Goal: Transaction & Acquisition: Purchase product/service

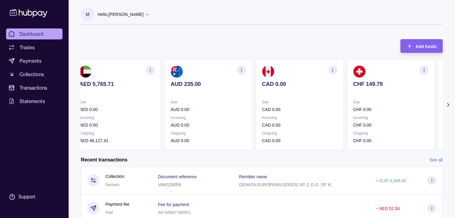
click at [328, 108] on p "CAD 0.00" at bounding box center [299, 109] width 75 height 7
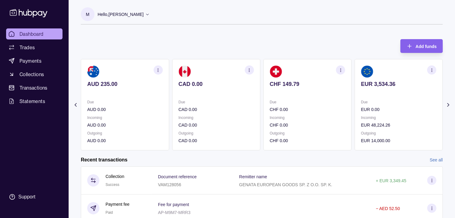
click at [324, 109] on p "CHF 0.00" at bounding box center [307, 109] width 75 height 7
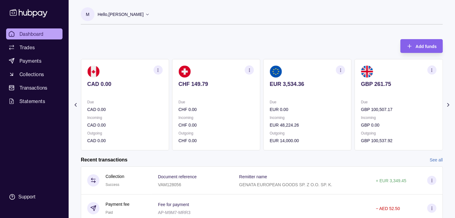
click at [297, 105] on div "Due EUR 0.00" at bounding box center [307, 106] width 75 height 14
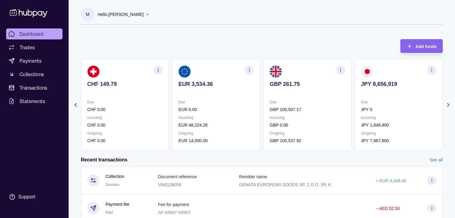
click at [340, 69] on icon "button" at bounding box center [340, 70] width 5 height 5
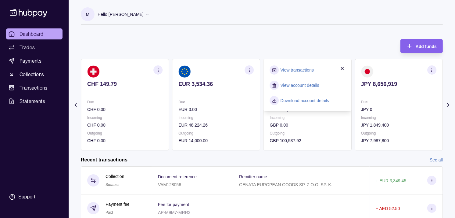
click at [306, 68] on link "View transactions" at bounding box center [297, 70] width 33 height 7
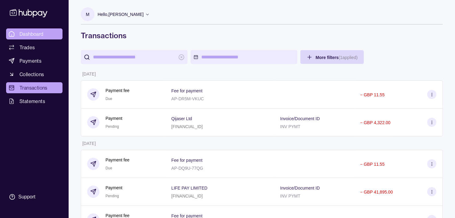
click at [42, 32] on span "Dashboard" at bounding box center [32, 33] width 24 height 7
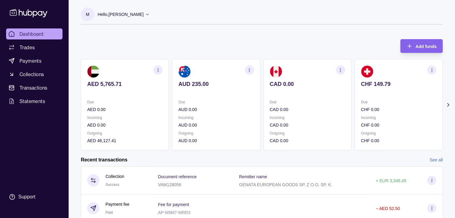
click at [328, 104] on p "Due" at bounding box center [307, 102] width 75 height 7
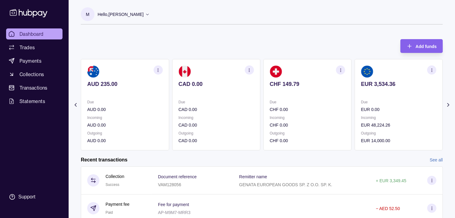
click at [328, 107] on p "CHF 0.00" at bounding box center [307, 109] width 75 height 7
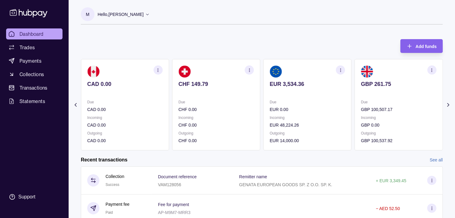
click at [319, 105] on div "Due EUR 0.00" at bounding box center [307, 106] width 75 height 14
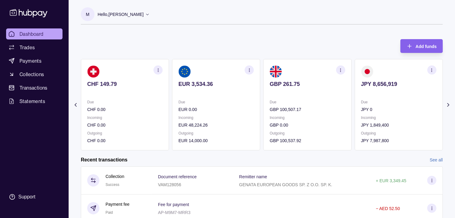
click at [252, 69] on section "button" at bounding box center [249, 69] width 9 height 9
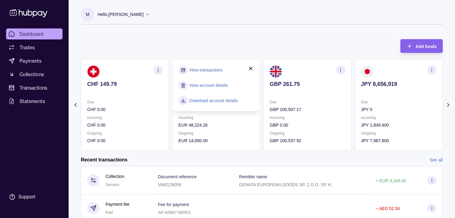
click at [209, 70] on link "View transactions" at bounding box center [205, 70] width 33 height 7
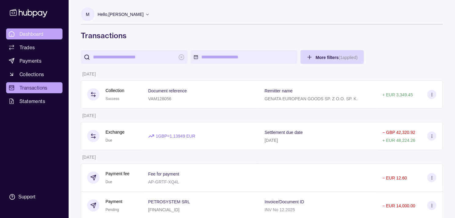
click at [40, 32] on span "Dashboard" at bounding box center [32, 33] width 24 height 7
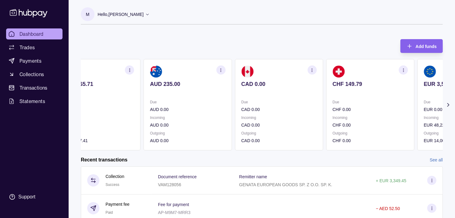
click at [365, 85] on div "CHF 149.79" at bounding box center [370, 88] width 75 height 15
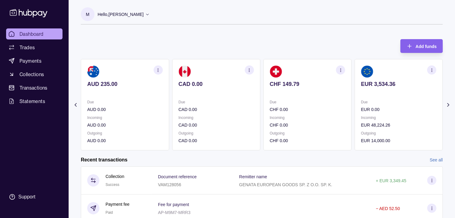
click at [376, 87] on div "EUR 3,534.36" at bounding box center [398, 88] width 75 height 15
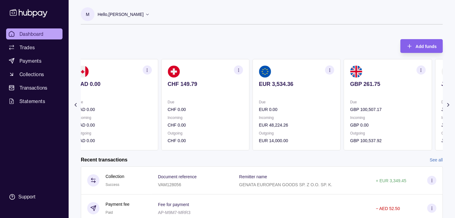
click at [373, 87] on div "GBP 261.75" at bounding box center [387, 88] width 75 height 15
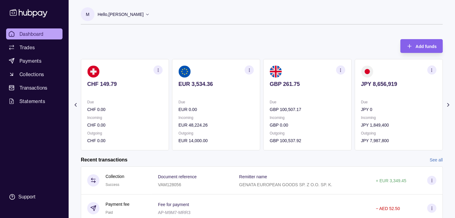
click at [367, 87] on div "JPY 8,656,919" at bounding box center [398, 88] width 75 height 15
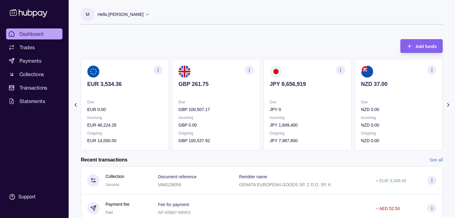
click at [342, 71] on icon "button" at bounding box center [340, 70] width 5 height 5
click at [297, 70] on link "View transactions" at bounding box center [297, 70] width 33 height 7
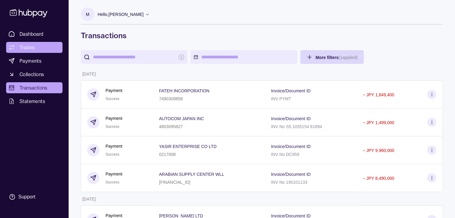
click at [37, 44] on link "Trades" at bounding box center [34, 47] width 56 height 11
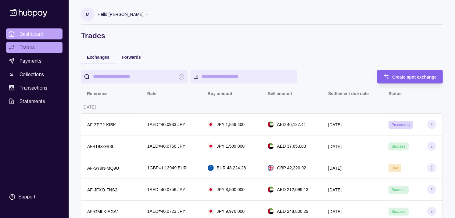
click at [35, 32] on span "Dashboard" at bounding box center [32, 33] width 24 height 7
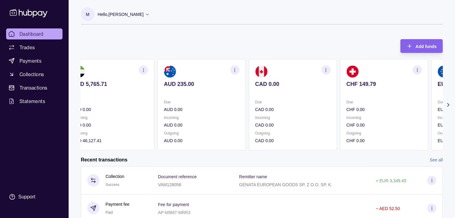
click at [347, 116] on p "Incoming" at bounding box center [384, 117] width 75 height 7
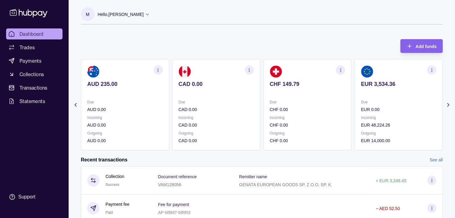
click at [361, 115] on p "Incoming" at bounding box center [398, 117] width 75 height 7
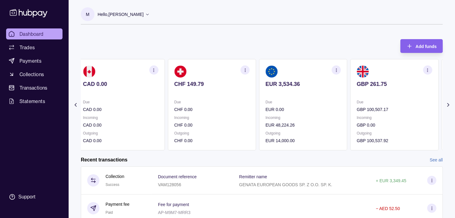
click at [357, 112] on div "Due GBP 100,507.17 Incoming GBP 0.00 Outgoing GBP 100,537.92" at bounding box center [394, 121] width 75 height 45
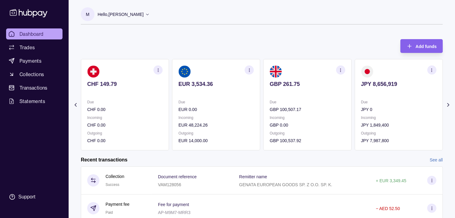
click at [355, 109] on section "JPY 8,656,919 Due JPY 0 Incoming JPY 1,849,400 Outgoing JPY 7,987,800" at bounding box center [399, 104] width 88 height 91
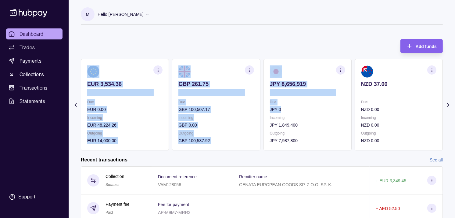
drag, startPoint x: 339, startPoint y: 107, endPoint x: 332, endPoint y: 107, distance: 7.0
click at [332, 107] on div "AED 5,765.71 Due AED 0.00 Incoming AED 0.00 Outgoing AED 46,127.41 AUD 235.00 D…" at bounding box center [262, 104] width 362 height 91
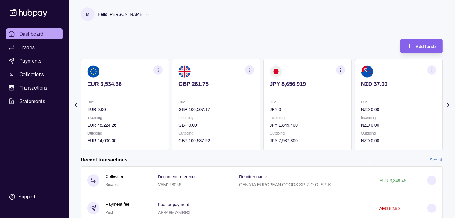
drag, startPoint x: 332, startPoint y: 107, endPoint x: 263, endPoint y: 40, distance: 96.2
click at [260, 35] on div "Add funds AED 5,765.71 Due AED 0.00 Incoming AED 0.00 Outgoing AED 46,127.41 AU…" at bounding box center [262, 91] width 362 height 117
click at [343, 69] on section "button" at bounding box center [340, 69] width 9 height 9
click at [305, 69] on link "View transactions" at bounding box center [297, 70] width 33 height 7
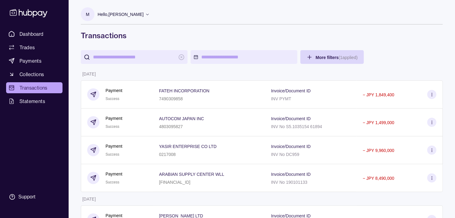
scroll to position [34, 0]
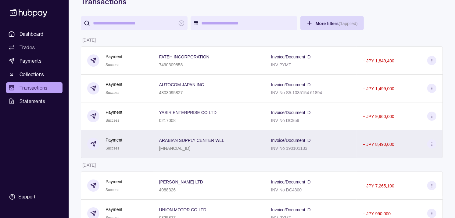
click at [145, 142] on div "Payment Success" at bounding box center [117, 143] width 60 height 15
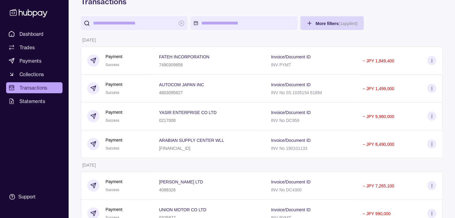
click at [145, 118] on div "Payment Success" at bounding box center [117, 116] width 72 height 28
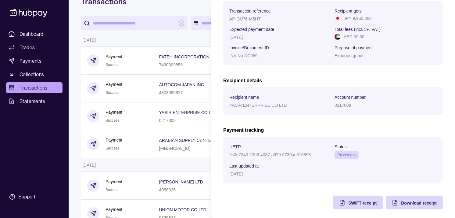
scroll to position [102, 0]
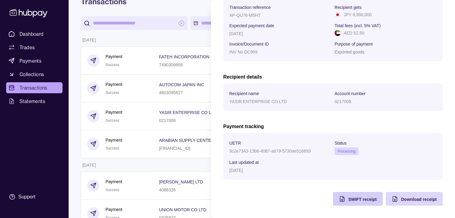
click at [355, 197] on span "SWIFT receipt" at bounding box center [362, 199] width 28 height 5
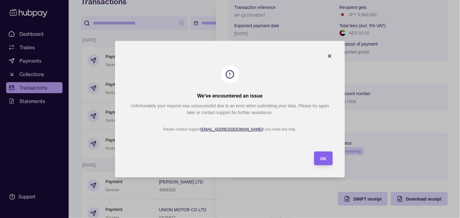
click at [329, 54] on icon "button" at bounding box center [330, 56] width 6 height 6
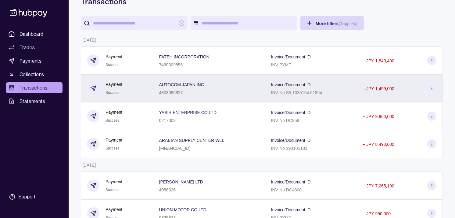
click at [141, 92] on div "Payment Success" at bounding box center [117, 88] width 60 height 15
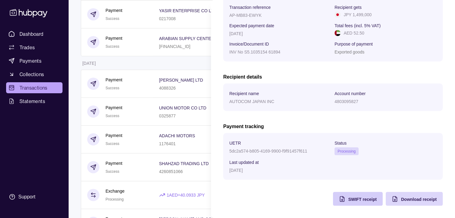
click at [358, 203] on div "SWIFT receipt" at bounding box center [353, 199] width 47 height 14
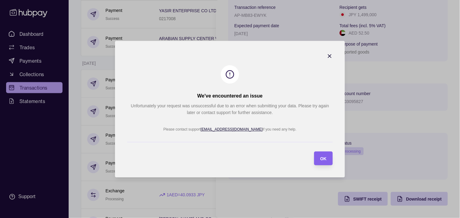
click at [328, 56] on icon "button" at bounding box center [330, 56] width 6 height 6
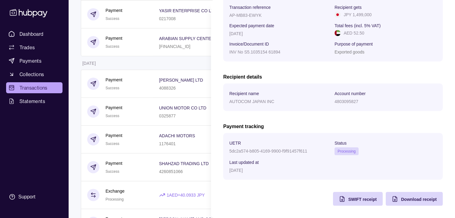
click at [177, 60] on html "Dashboard Trades Payments Collections Transactions Statements Support M Hello, …" at bounding box center [227, 209] width 455 height 689
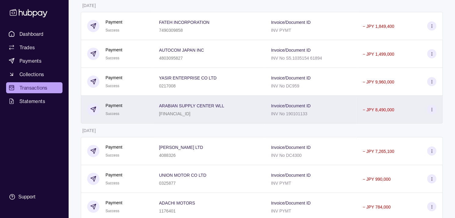
scroll to position [102, 0]
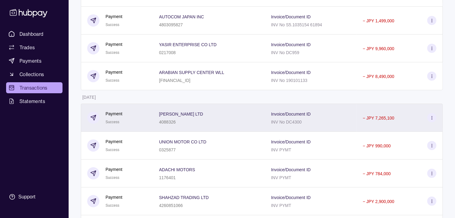
click at [159, 124] on p "4088326" at bounding box center [167, 121] width 17 height 5
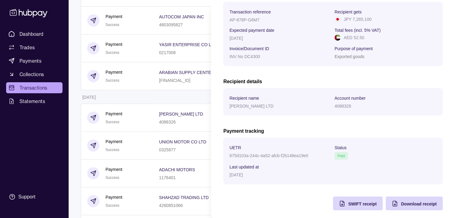
scroll to position [102, 0]
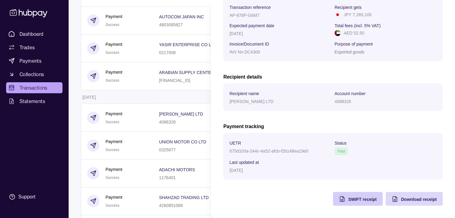
click at [343, 193] on div "SWIFT receipt" at bounding box center [353, 199] width 47 height 14
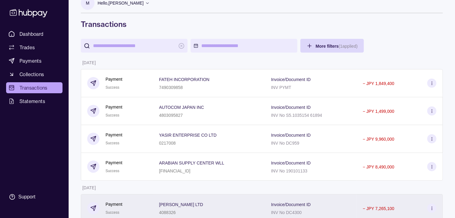
scroll to position [0, 0]
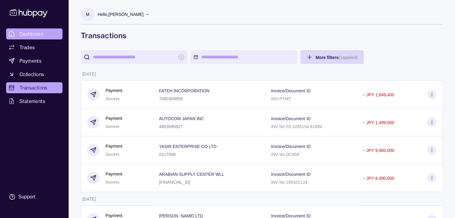
click at [38, 34] on span "Dashboard" at bounding box center [32, 33] width 24 height 7
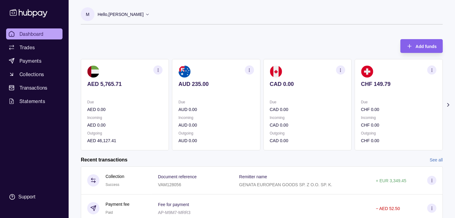
click at [218, 95] on p at bounding box center [216, 92] width 75 height 7
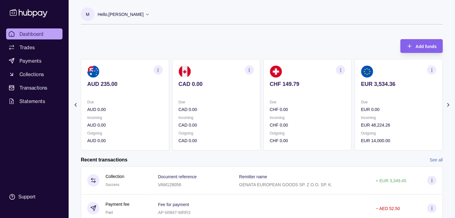
click at [230, 100] on p "Due" at bounding box center [216, 102] width 75 height 7
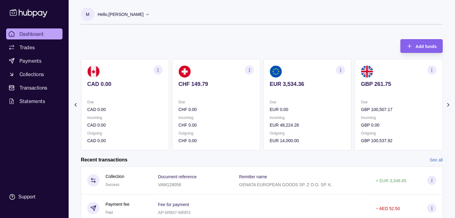
click at [232, 100] on p "Due" at bounding box center [216, 102] width 75 height 7
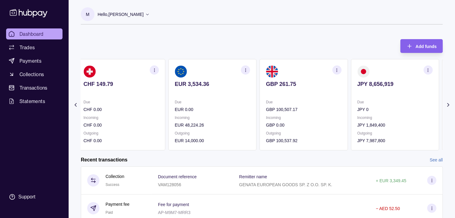
click at [286, 98] on section "GBP 261.75 Due GBP 100,507.17 Incoming GBP 0.00 Outgoing GBP 100,537.92" at bounding box center [304, 104] width 88 height 91
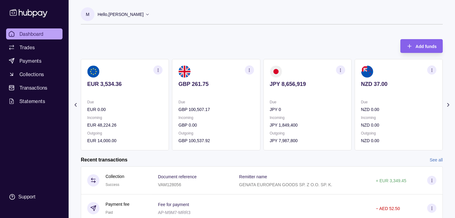
click at [308, 96] on section "JPY 8,656,919 Due JPY 0 Incoming JPY 1,849,400 Outgoing JPY 7,987,800" at bounding box center [308, 104] width 88 height 91
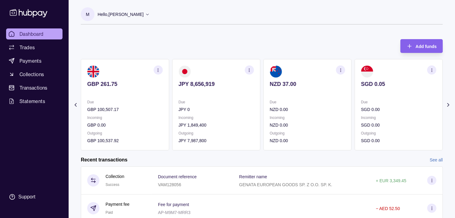
click at [251, 71] on icon "button" at bounding box center [249, 70] width 5 height 5
click at [212, 71] on link "View transactions" at bounding box center [205, 70] width 33 height 7
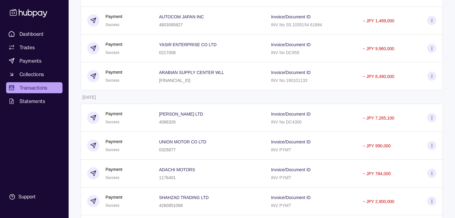
scroll to position [34, 0]
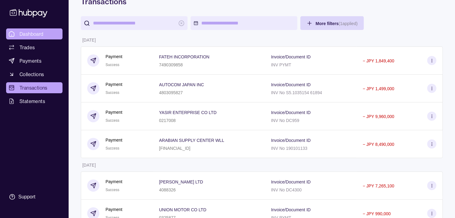
click at [47, 33] on link "Dashboard" at bounding box center [34, 33] width 56 height 11
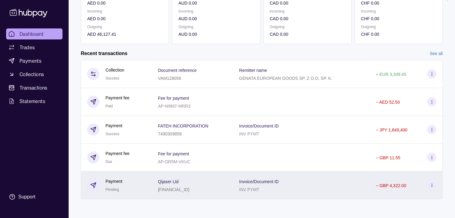
scroll to position [108, 0]
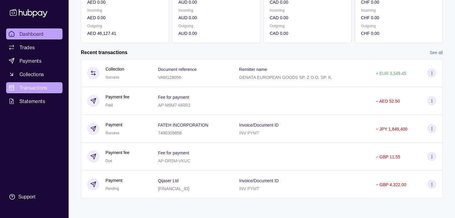
click at [41, 86] on span "Transactions" at bounding box center [34, 87] width 28 height 7
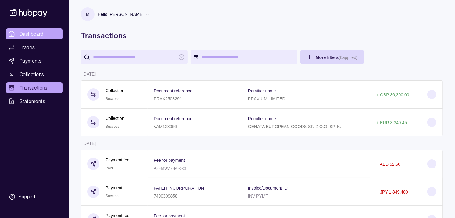
click at [34, 30] on link "Dashboard" at bounding box center [34, 33] width 56 height 11
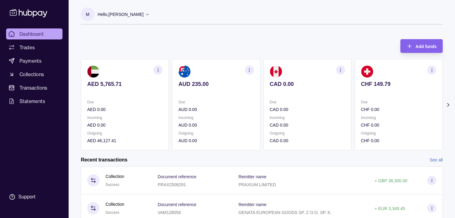
click at [361, 95] on p at bounding box center [398, 92] width 75 height 7
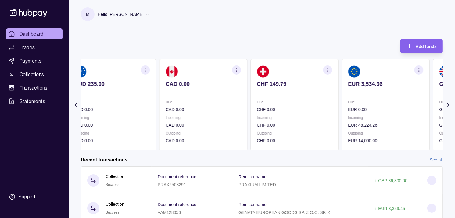
click at [352, 93] on p at bounding box center [385, 92] width 75 height 7
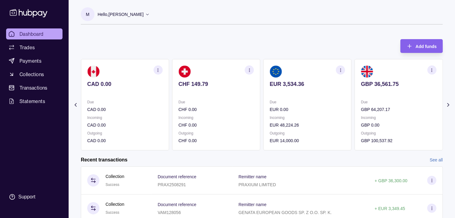
click at [355, 96] on section "GBP 36,561.75 Due GBP 64,207.17 Incoming GBP 0.00 Outgoing GBP 100,537.92" at bounding box center [399, 104] width 88 height 91
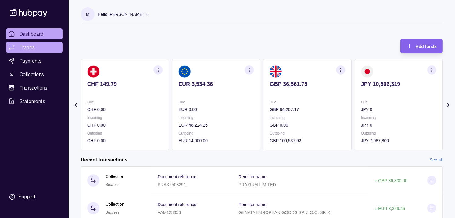
click at [40, 45] on link "Trades" at bounding box center [34, 47] width 56 height 11
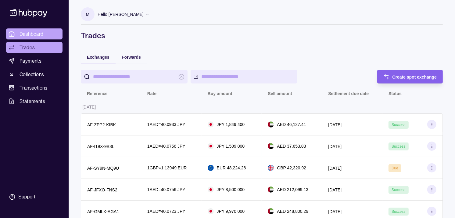
click at [39, 31] on span "Dashboard" at bounding box center [32, 33] width 24 height 7
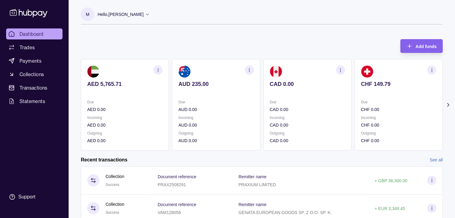
click at [279, 98] on section "CAD 0.00 Due CAD 0.00 Incoming CAD 0.00 Outgoing CAD 0.00" at bounding box center [308, 104] width 88 height 91
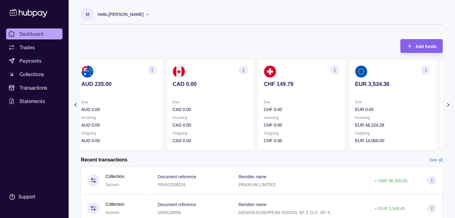
click at [286, 98] on section "CHF 149.79 Due CHF 0.00 Incoming CHF 0.00 Outgoing CHF 0.00" at bounding box center [302, 104] width 88 height 91
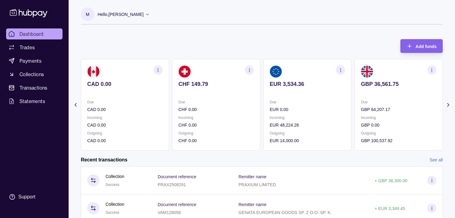
click at [285, 96] on section "EUR 3,534.36 Due EUR 0.00 Incoming EUR 48,224.26 Outgoing EUR 14,000.00" at bounding box center [308, 104] width 88 height 91
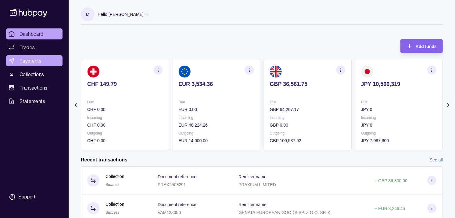
click at [34, 59] on span "Payments" at bounding box center [31, 60] width 22 height 7
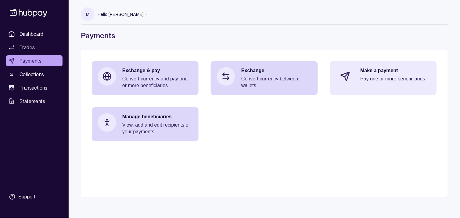
click at [392, 78] on p "Pay one or more beneficiaries" at bounding box center [396, 78] width 70 height 7
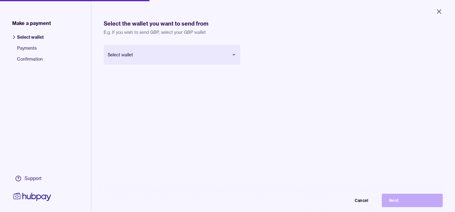
click at [188, 53] on body "Close Make a payment Select wallet Payments Confirmation Support Select the wal…" at bounding box center [227, 106] width 455 height 212
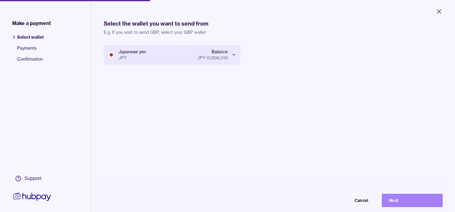
click at [427, 205] on button "Next" at bounding box center [412, 200] width 61 height 13
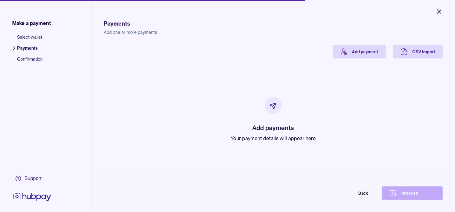
click at [440, 8] on icon "Close" at bounding box center [439, 11] width 7 height 7
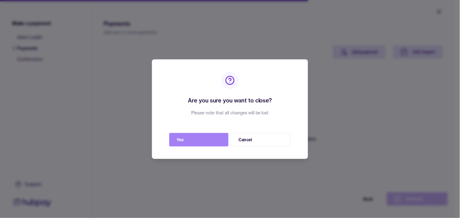
click at [218, 136] on button "Yes" at bounding box center [198, 139] width 59 height 13
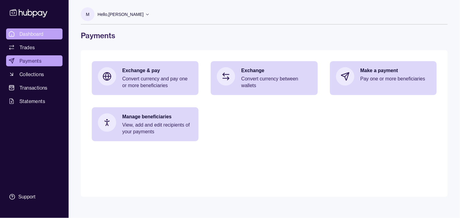
click at [34, 31] on span "Dashboard" at bounding box center [32, 33] width 24 height 7
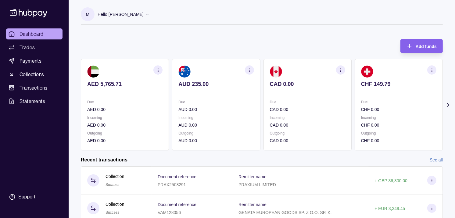
click at [355, 93] on section "CHF 149.79 Due CHF 0.00 Incoming CHF 0.00 Outgoing CHF 0.00" at bounding box center [399, 104] width 88 height 91
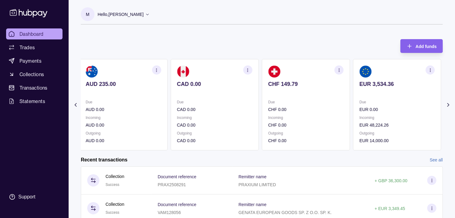
click at [360, 91] on p at bounding box center [397, 92] width 75 height 7
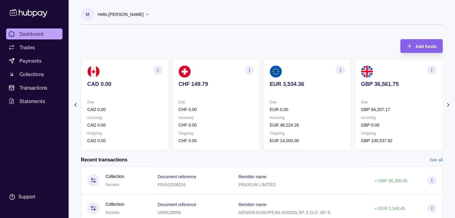
click at [261, 88] on div "AED 5,765.71 Due AED 0.00 Incoming AED 0.00 Outgoing AED 0.00 AUD 235.00 Due AU…" at bounding box center [79, 104] width 362 height 91
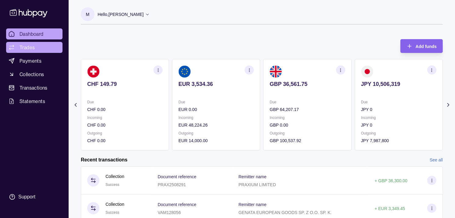
click at [32, 47] on span "Trades" at bounding box center [27, 47] width 15 height 7
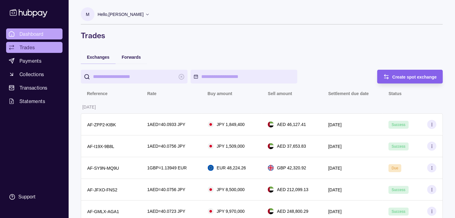
click at [50, 31] on link "Dashboard" at bounding box center [34, 33] width 56 height 11
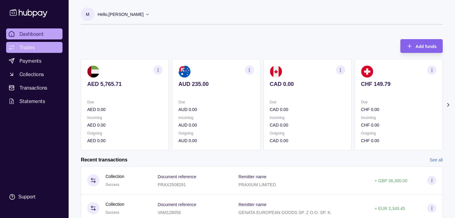
click at [40, 43] on link "Trades" at bounding box center [34, 47] width 56 height 11
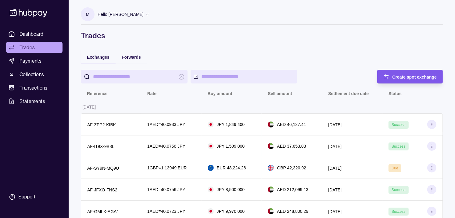
click at [411, 77] on span "Create spot exchange" at bounding box center [415, 76] width 45 height 5
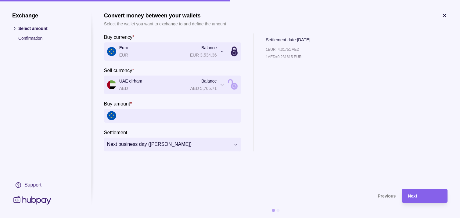
click at [446, 14] on icon "button" at bounding box center [444, 15] width 3 height 3
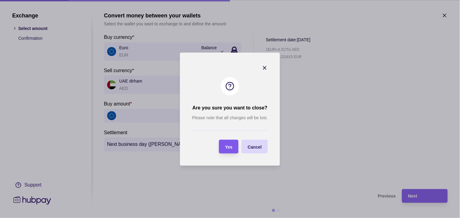
click at [229, 148] on span "Yes" at bounding box center [228, 146] width 7 height 5
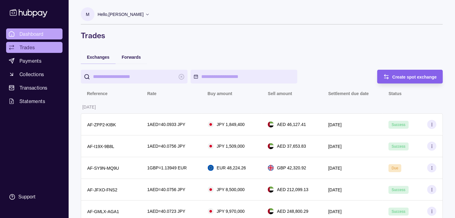
click at [42, 36] on span "Dashboard" at bounding box center [32, 33] width 24 height 7
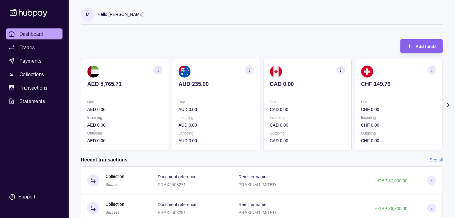
click at [349, 103] on div "AED 5,765.71 Due AED 0.00 Incoming AED 0.00 Outgoing AED 0.00 AUD 235.00 Due AU…" at bounding box center [262, 104] width 362 height 91
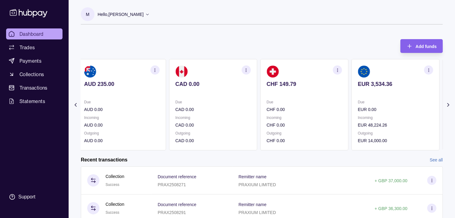
click at [352, 100] on section "EUR 3,534.36 Due EUR 0.00 Incoming EUR 48,224.26 Outgoing EUR 14,000.00" at bounding box center [396, 104] width 88 height 91
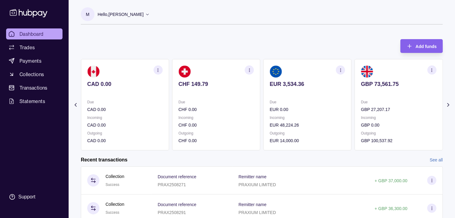
click at [339, 99] on section "EUR 3,534.36 Due EUR 0.00 Incoming EUR 48,224.26 Outgoing EUR 14,000.00" at bounding box center [308, 104] width 88 height 91
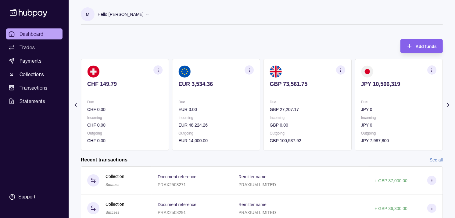
click at [340, 69] on icon "button" at bounding box center [340, 70] width 5 height 5
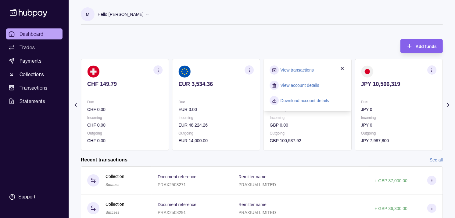
click at [300, 67] on link "View transactions" at bounding box center [297, 70] width 33 height 7
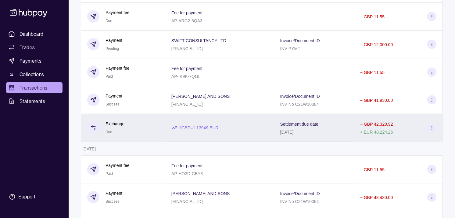
scroll to position [339, 0]
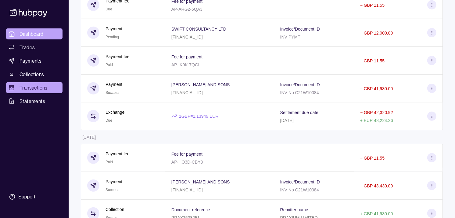
click at [35, 36] on span "Dashboard" at bounding box center [32, 33] width 24 height 7
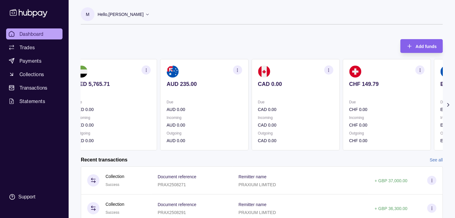
click at [353, 91] on p at bounding box center [386, 92] width 75 height 7
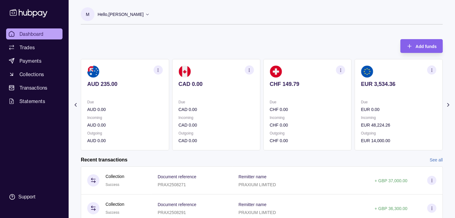
click at [361, 87] on div "EUR 3,534.36" at bounding box center [398, 88] width 75 height 15
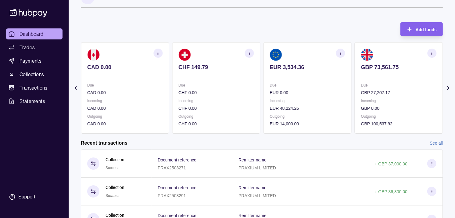
scroll to position [34, 0]
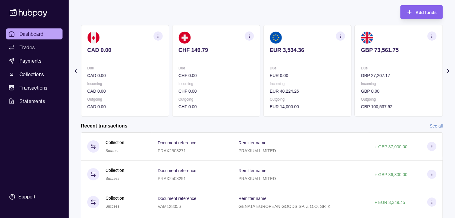
click at [431, 35] on icon "button" at bounding box center [432, 36] width 5 height 5
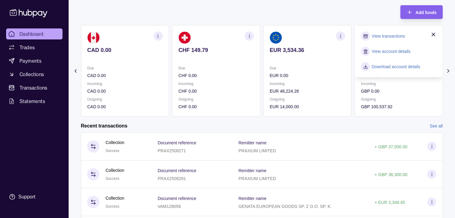
click at [386, 34] on link "View transactions" at bounding box center [388, 36] width 33 height 7
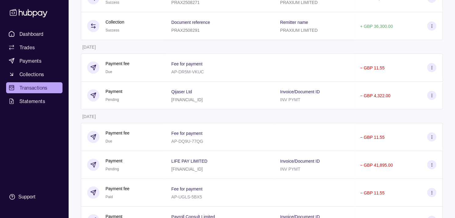
scroll to position [102, 0]
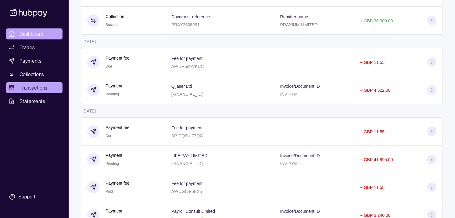
click at [39, 28] on link "Dashboard" at bounding box center [34, 33] width 56 height 11
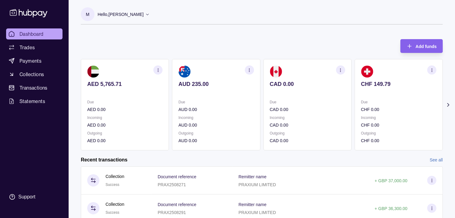
click at [361, 106] on p "CHF 0.00" at bounding box center [398, 109] width 75 height 7
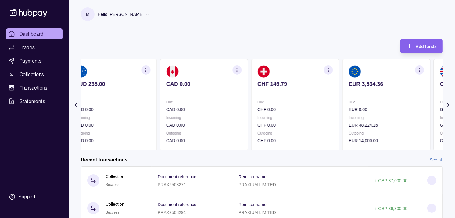
click at [353, 103] on div "Due EUR 0.00" at bounding box center [386, 106] width 75 height 14
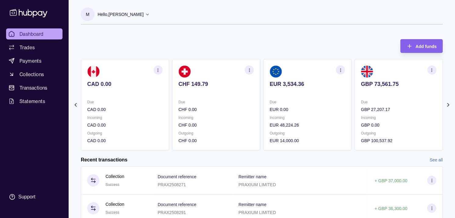
click at [434, 70] on icon "button" at bounding box center [432, 70] width 5 height 5
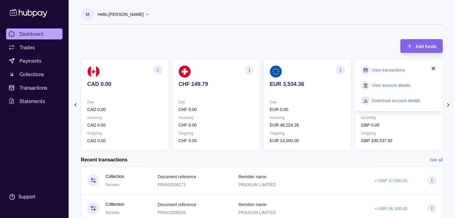
click at [382, 68] on link "View transactions" at bounding box center [388, 70] width 33 height 7
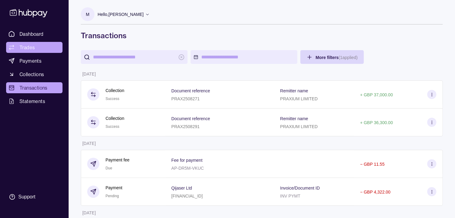
click at [37, 51] on link "Trades" at bounding box center [34, 47] width 56 height 11
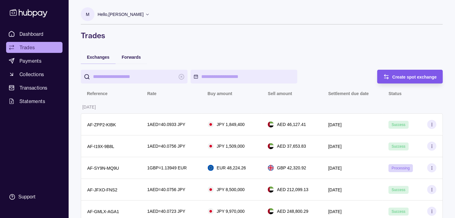
click at [392, 76] on div "Create spot exchange" at bounding box center [405, 77] width 63 height 14
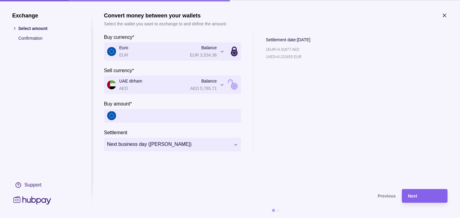
click at [444, 15] on icon "button" at bounding box center [444, 15] width 3 height 3
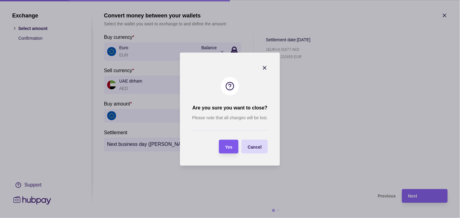
click at [232, 143] on div "Yes" at bounding box center [228, 146] width 7 height 7
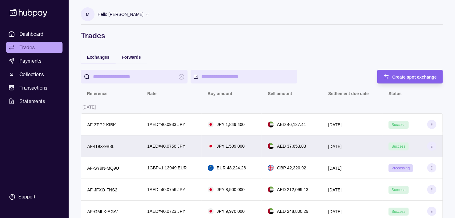
scroll to position [34, 0]
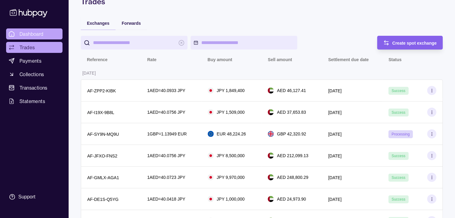
click at [31, 31] on span "Dashboard" at bounding box center [32, 33] width 24 height 7
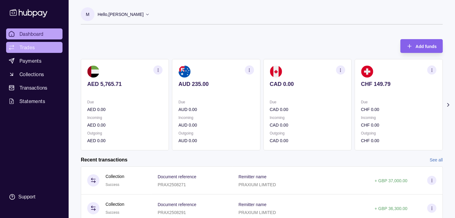
click at [25, 49] on span "Trades" at bounding box center [27, 47] width 15 height 7
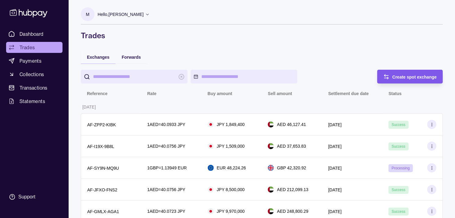
click at [416, 76] on span "Create spot exchange" at bounding box center [415, 76] width 45 height 5
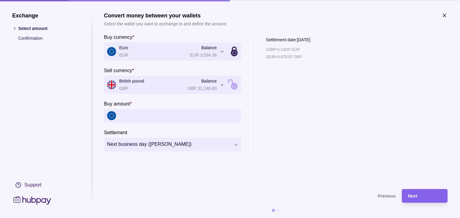
click at [445, 16] on icon "button" at bounding box center [445, 15] width 6 height 6
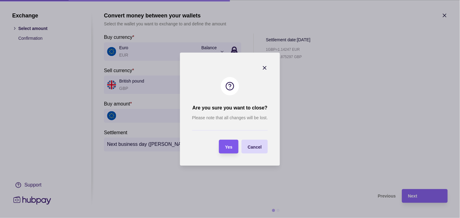
click at [232, 148] on span "Yes" at bounding box center [228, 146] width 7 height 5
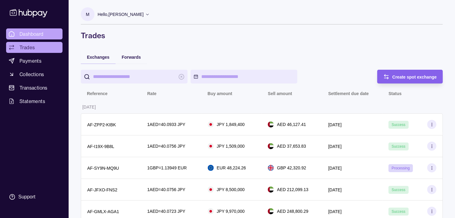
click at [37, 36] on span "Dashboard" at bounding box center [32, 33] width 24 height 7
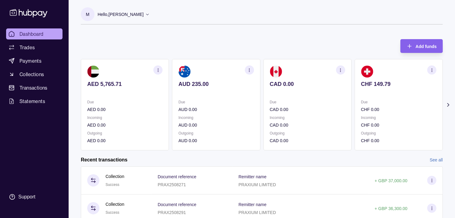
click at [374, 86] on div "CHF 149.79" at bounding box center [398, 88] width 75 height 15
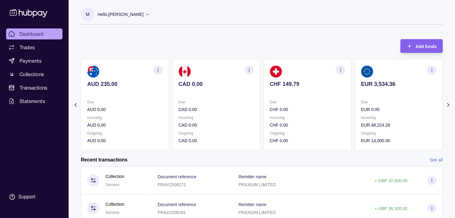
click at [369, 78] on section "EUR 3,534.36 Due EUR 0.00 Incoming EUR 48,224.26 Outgoing EUR 14,000.00" at bounding box center [399, 104] width 88 height 91
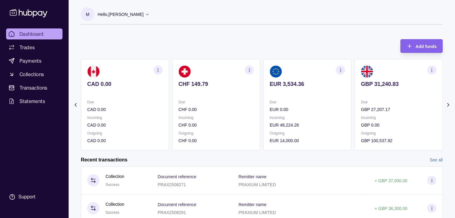
click at [374, 78] on section "GBP 31,240.83 Due GBP 27,207.17 Incoming GBP 0.00 Outgoing GBP 100,537.92" at bounding box center [399, 104] width 88 height 91
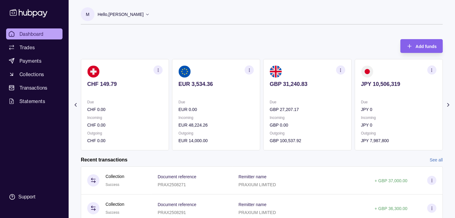
click at [339, 69] on icon "button" at bounding box center [340, 70] width 5 height 5
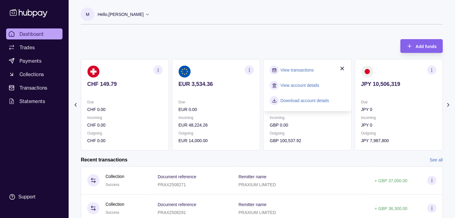
click at [294, 68] on link "View transactions" at bounding box center [297, 70] width 33 height 7
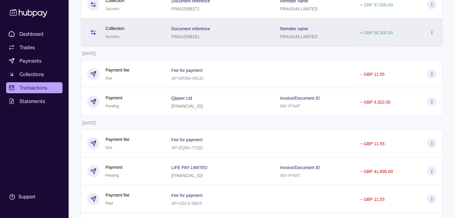
scroll to position [102, 0]
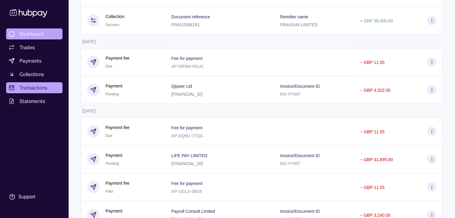
click at [30, 31] on span "Dashboard" at bounding box center [32, 33] width 24 height 7
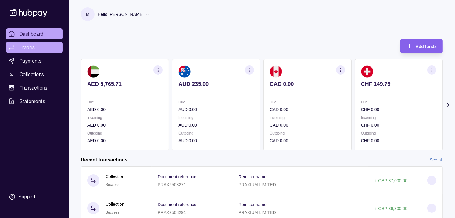
click at [37, 46] on link "Trades" at bounding box center [34, 47] width 56 height 11
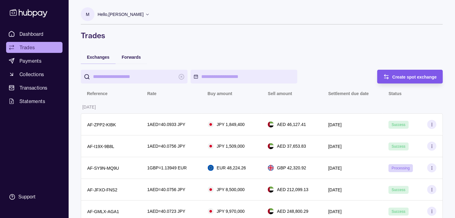
click at [388, 76] on icon "button" at bounding box center [387, 77] width 6 height 6
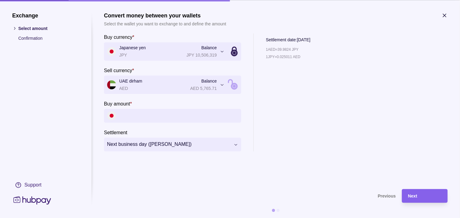
click at [445, 13] on icon "button" at bounding box center [445, 15] width 6 height 6
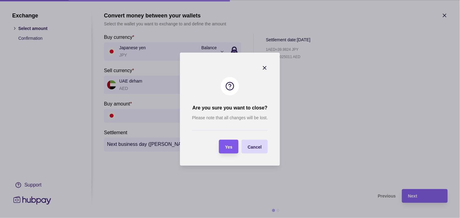
click at [226, 143] on div "Yes" at bounding box center [228, 146] width 7 height 7
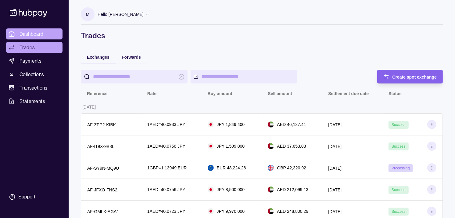
click at [31, 30] on link "Dashboard" at bounding box center [34, 33] width 56 height 11
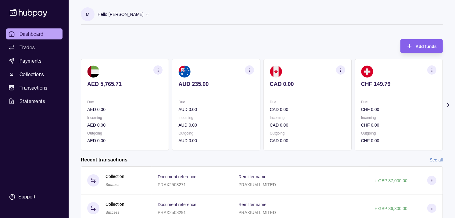
click at [274, 89] on p at bounding box center [307, 92] width 75 height 7
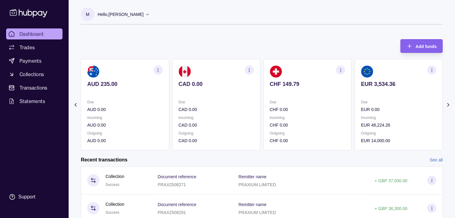
click at [293, 92] on p at bounding box center [307, 92] width 75 height 7
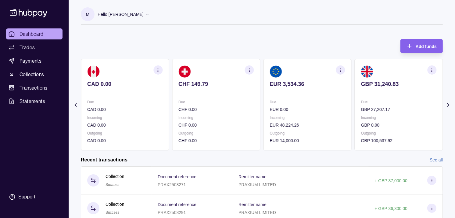
click at [291, 90] on p at bounding box center [307, 92] width 75 height 7
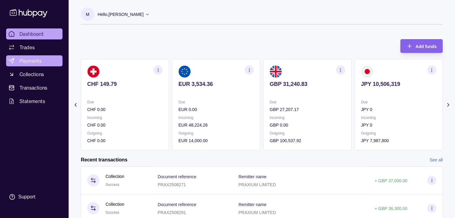
click at [38, 60] on span "Payments" at bounding box center [31, 60] width 22 height 7
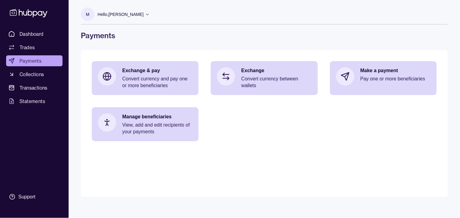
click at [343, 169] on main "Exchange & pay Convert currency and pay one or more beneficiaries Exchange Conv…" at bounding box center [264, 123] width 367 height 146
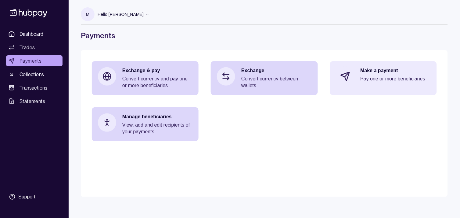
click at [375, 75] on p "Pay one or more beneficiaries" at bounding box center [396, 78] width 70 height 7
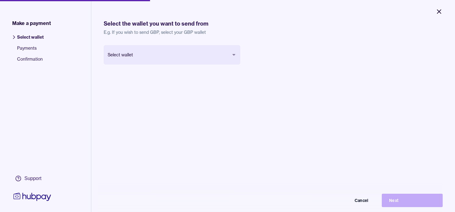
click at [440, 13] on icon "Close" at bounding box center [440, 12] width 4 height 4
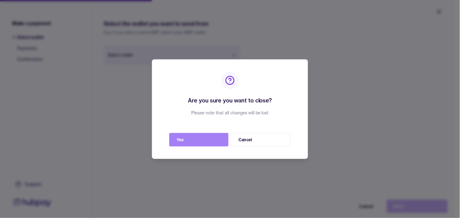
click at [209, 135] on button "Yes" at bounding box center [198, 139] width 59 height 13
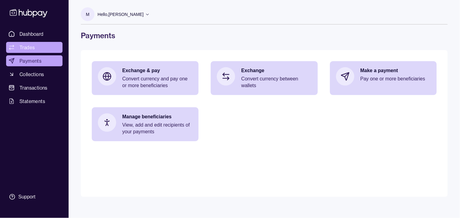
click at [36, 44] on link "Trades" at bounding box center [34, 47] width 56 height 11
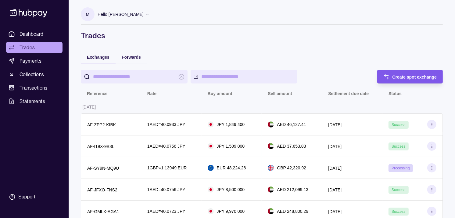
click at [416, 74] on span "Create spot exchange" at bounding box center [415, 76] width 45 height 5
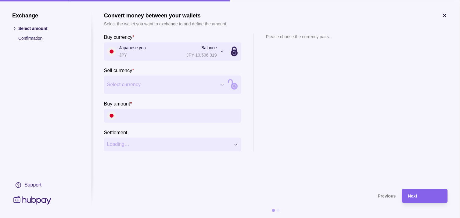
click at [152, 109] on input "Buy amount *" at bounding box center [178, 116] width 119 height 14
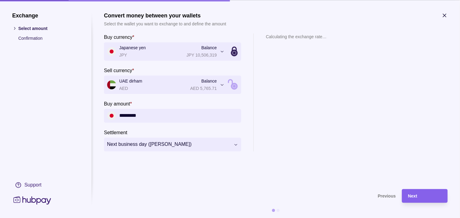
type input "*********"
click at [445, 14] on icon "button" at bounding box center [445, 15] width 6 height 6
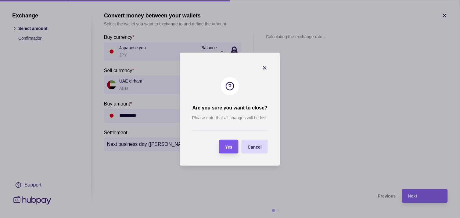
click at [232, 146] on span "Yes" at bounding box center [228, 146] width 7 height 5
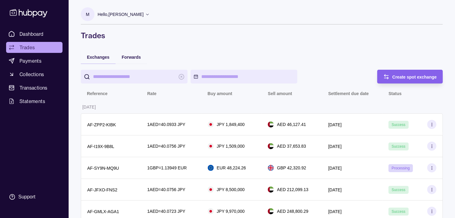
click at [409, 75] on span "Create spot exchange" at bounding box center [415, 76] width 45 height 5
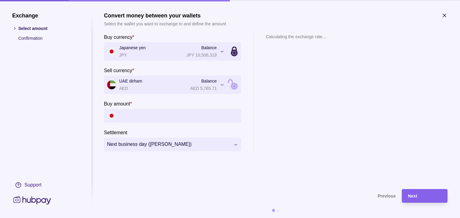
click at [147, 118] on input "Buy amount *" at bounding box center [178, 116] width 119 height 14
type input "*********"
click at [413, 190] on div "Next" at bounding box center [420, 196] width 43 height 14
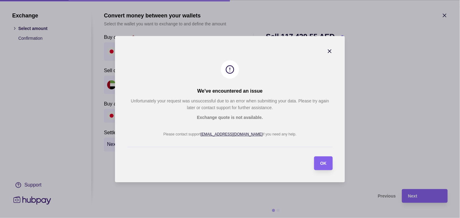
click at [329, 53] on icon "button" at bounding box center [330, 51] width 6 height 6
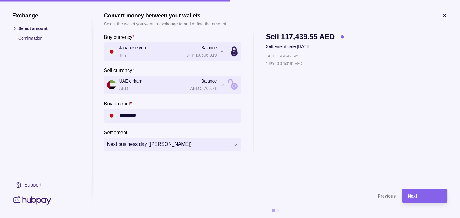
click at [445, 13] on icon "button" at bounding box center [445, 15] width 6 height 6
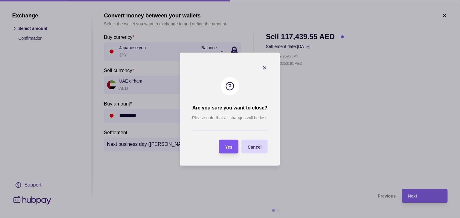
click at [226, 147] on span "Yes" at bounding box center [228, 146] width 7 height 5
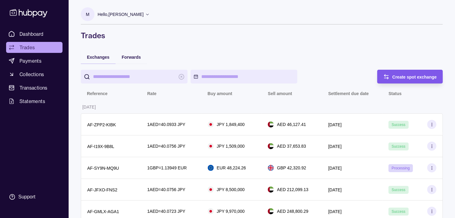
click at [406, 73] on div "Create spot exchange" at bounding box center [415, 76] width 45 height 7
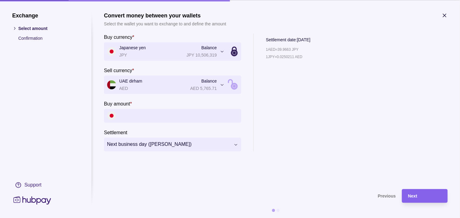
click at [146, 117] on input "Buy amount *" at bounding box center [178, 116] width 119 height 14
click at [180, 111] on input "Buy amount *" at bounding box center [178, 116] width 119 height 14
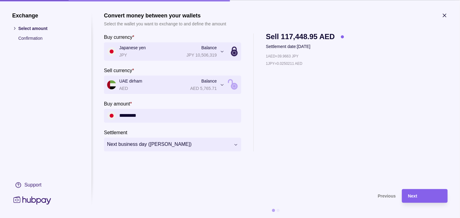
type input "*********"
click at [417, 194] on span "Next" at bounding box center [412, 195] width 9 height 5
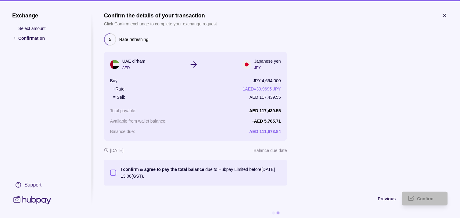
click at [113, 172] on button "I confirm & agree to pay the total balance due to Hubpay Limited before [DATE] …" at bounding box center [113, 172] width 6 height 6
click at [434, 194] on div "Confirm" at bounding box center [420, 198] width 43 height 14
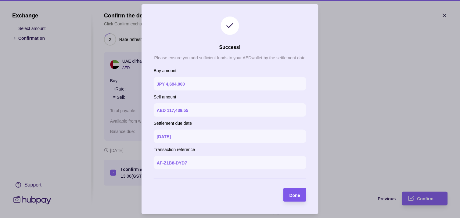
click at [300, 194] on span "Done" at bounding box center [295, 194] width 11 height 5
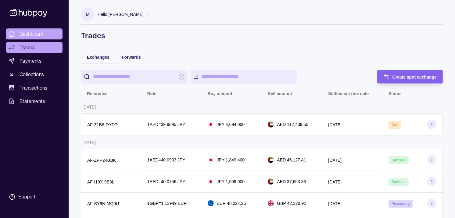
click at [40, 31] on span "Dashboard" at bounding box center [32, 33] width 24 height 7
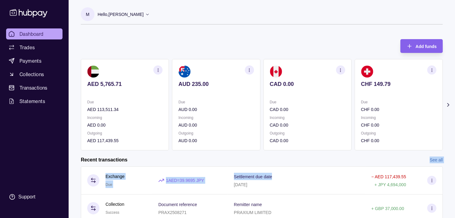
drag, startPoint x: 302, startPoint y: 170, endPoint x: 302, endPoint y: 161, distance: 9.5
drag, startPoint x: 302, startPoint y: 161, endPoint x: 267, endPoint y: 160, distance: 35.1
click at [267, 160] on div "Recent transactions See all" at bounding box center [262, 159] width 362 height 7
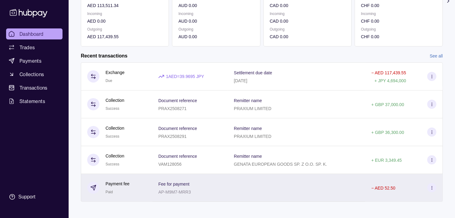
scroll to position [108, 0]
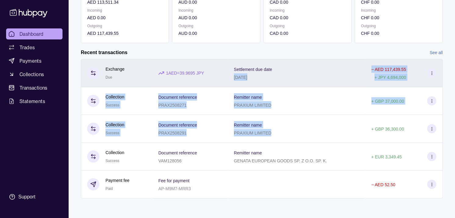
drag, startPoint x: 298, startPoint y: 131, endPoint x: 304, endPoint y: 70, distance: 60.7
click at [304, 70] on tbody "Exchange Due 1 AED = 39.9695 JPY Settlement due date [DATE] − AED 117,439.55 + …" at bounding box center [262, 128] width 362 height 139
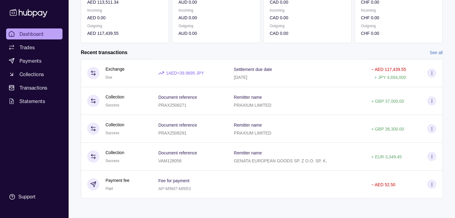
drag, startPoint x: 304, startPoint y: 70, endPoint x: 272, endPoint y: 49, distance: 37.8
click at [272, 49] on div "Recent transactions See all" at bounding box center [262, 52] width 362 height 7
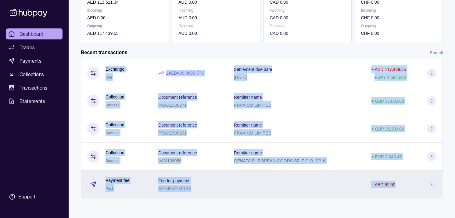
drag, startPoint x: 105, startPoint y: 66, endPoint x: 406, endPoint y: 175, distance: 320.9
click at [406, 175] on tbody "Exchange Due 1 AED = 39.9695 JPY Settlement due date [DATE] − AED 117,439.55 + …" at bounding box center [262, 128] width 362 height 139
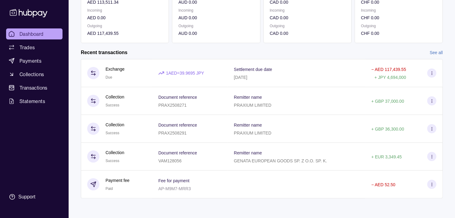
click at [309, 52] on div "Recent transactions See all" at bounding box center [262, 52] width 362 height 7
click at [41, 48] on link "Trades" at bounding box center [34, 47] width 56 height 11
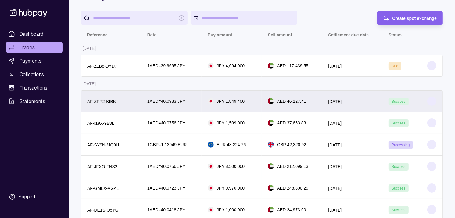
scroll to position [68, 0]
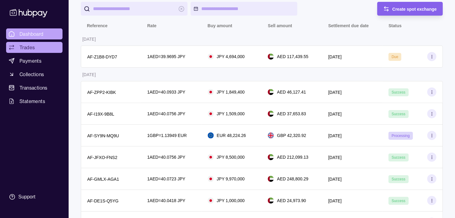
click at [24, 33] on span "Dashboard" at bounding box center [32, 33] width 24 height 7
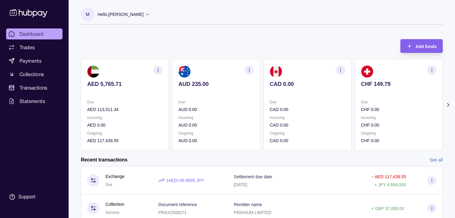
click at [355, 84] on section "CHF 149.79 Due CHF 0.00 Incoming CHF 0.00 Outgoing CHF 0.00" at bounding box center [399, 104] width 88 height 91
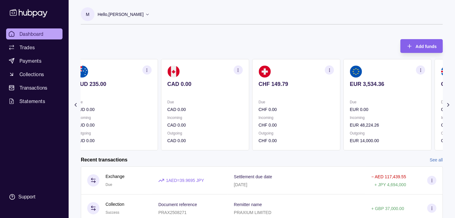
click at [333, 82] on div "AED 5,765.71 Due AED 113,511.34 Incoming AED 0.00 Outgoing AED 117,439.55 AUD 2…" at bounding box center [159, 104] width 362 height 91
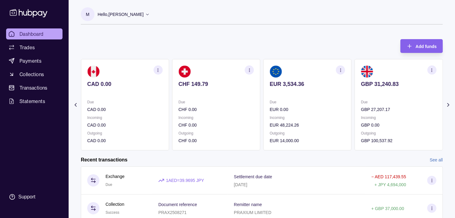
click at [330, 79] on section "EUR 3,534.36 Due EUR 0.00 Incoming EUR 48,224.26 Outgoing EUR 14,000.00" at bounding box center [308, 104] width 88 height 91
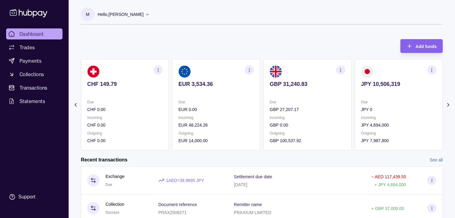
click at [431, 73] on section "button" at bounding box center [432, 69] width 9 height 9
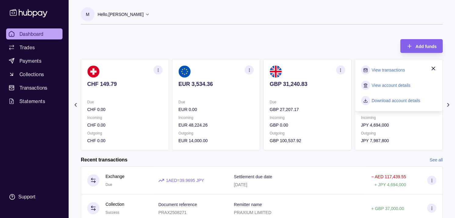
click at [387, 70] on link "View transactions" at bounding box center [388, 70] width 33 height 7
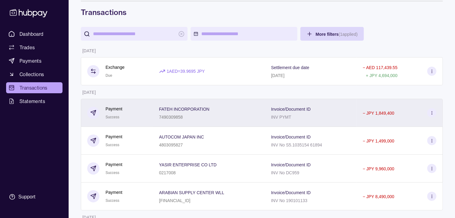
scroll to position [102, 0]
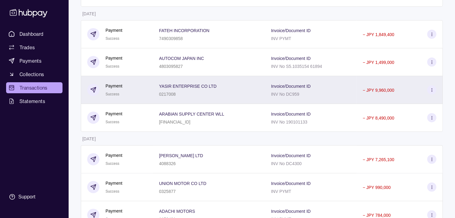
click at [159, 92] on p "0217008" at bounding box center [167, 94] width 17 height 5
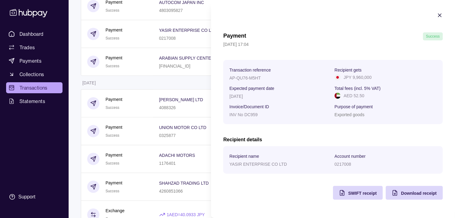
scroll to position [169, 0]
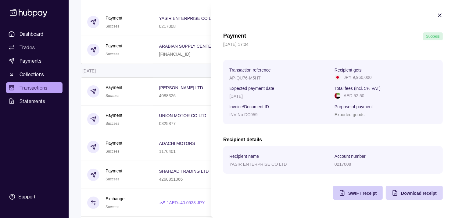
click at [352, 196] on div "SWIFT receipt" at bounding box center [362, 192] width 28 height 7
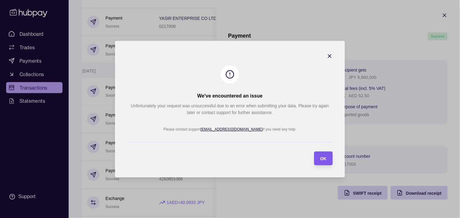
click at [321, 157] on span "OK" at bounding box center [323, 158] width 6 height 5
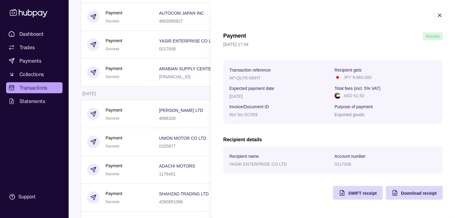
scroll to position [102, 0]
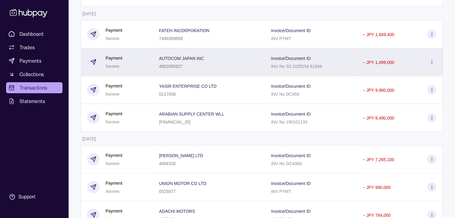
click at [148, 60] on div "Payment Success" at bounding box center [117, 62] width 72 height 28
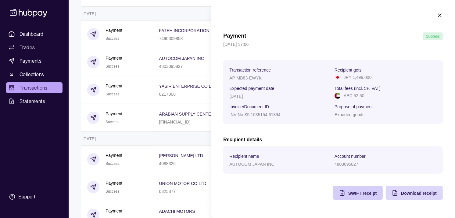
click at [381, 192] on section "SWIFT receipt" at bounding box center [358, 193] width 50 height 14
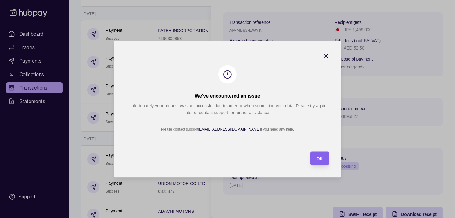
scroll to position [102, 0]
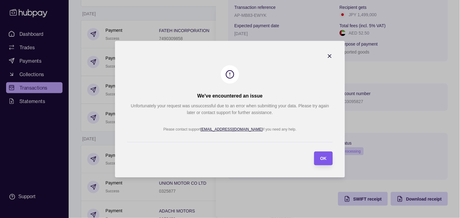
click at [323, 157] on span "OK" at bounding box center [323, 158] width 6 height 5
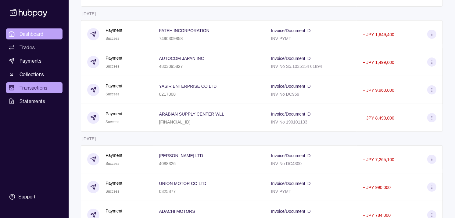
click at [43, 31] on span "Dashboard" at bounding box center [32, 33] width 24 height 7
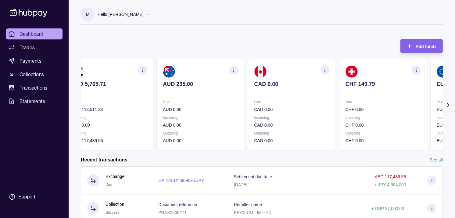
click at [361, 106] on p "CHF 0.00" at bounding box center [383, 109] width 75 height 7
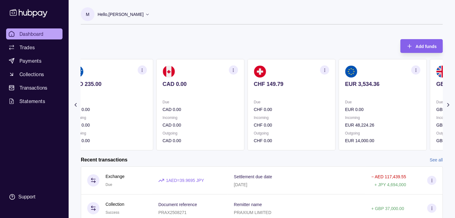
click at [359, 105] on div "Due EUR 0.00" at bounding box center [382, 106] width 75 height 14
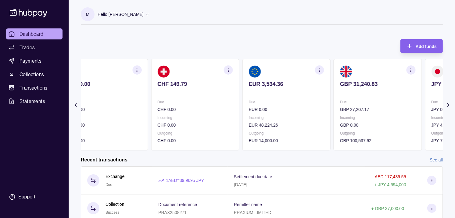
click at [351, 100] on div "Due GBP 27,207.17" at bounding box center [377, 106] width 75 height 14
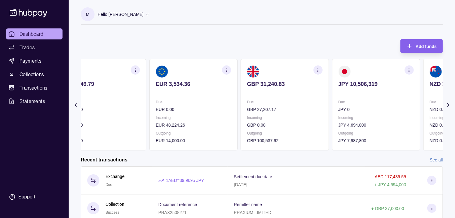
click at [307, 91] on section "GBP 31,240.83 Due GBP 27,207.17 Incoming GBP 0.00 Outgoing GBP 100,537.92" at bounding box center [285, 104] width 88 height 91
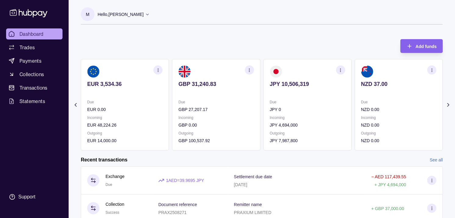
click at [341, 69] on icon "button" at bounding box center [340, 70] width 5 height 5
click at [292, 71] on link "View transactions" at bounding box center [297, 70] width 33 height 7
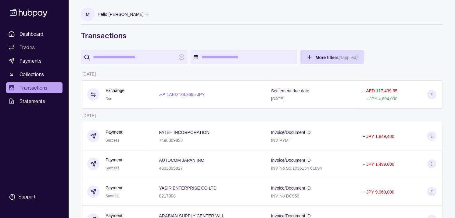
click at [130, 56] on input "search" at bounding box center [134, 57] width 82 height 14
paste input "*******"
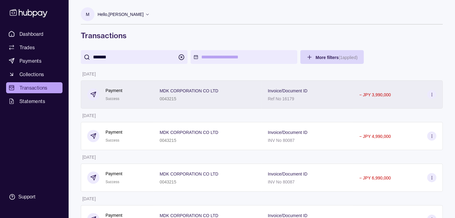
type input "*******"
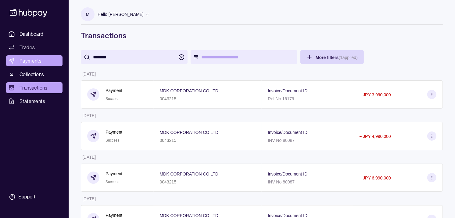
click at [32, 61] on span "Payments" at bounding box center [31, 60] width 22 height 7
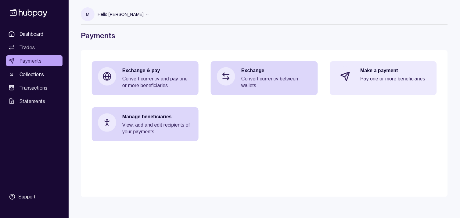
click at [381, 83] on div "Make a payment Pay one or more beneficiaries" at bounding box center [396, 76] width 70 height 18
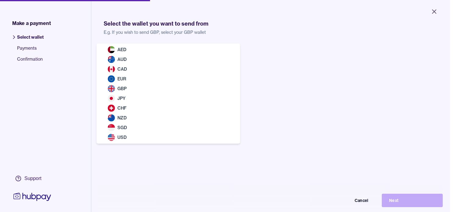
click at [185, 56] on body "Close Make a payment Select wallet Payments Confirmation Support Select the wal…" at bounding box center [225, 106] width 450 height 212
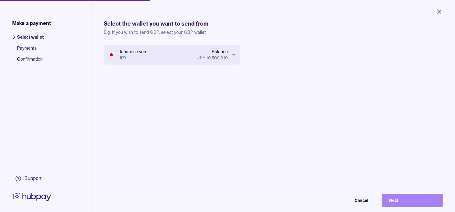
click at [431, 205] on button "Next" at bounding box center [412, 200] width 61 height 13
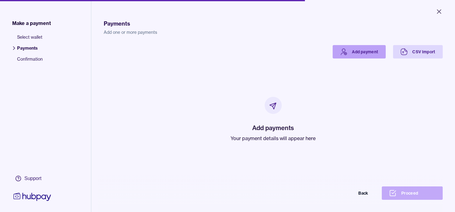
click at [342, 51] on icon at bounding box center [343, 50] width 3 height 3
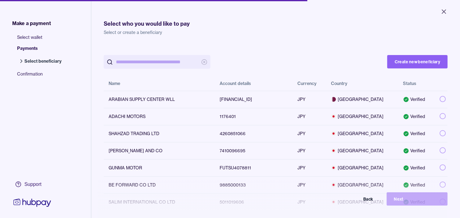
click at [152, 60] on input "search" at bounding box center [157, 62] width 82 height 14
paste input "*******"
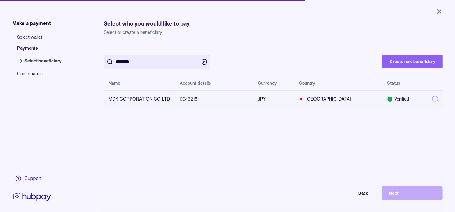
type input "*******"
click at [432, 99] on button "button" at bounding box center [435, 99] width 6 height 6
click at [410, 196] on button "Next" at bounding box center [412, 193] width 61 height 13
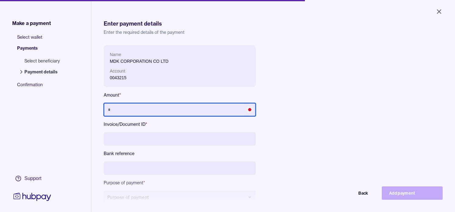
click at [143, 107] on input "text" at bounding box center [180, 109] width 152 height 13
type input "*********"
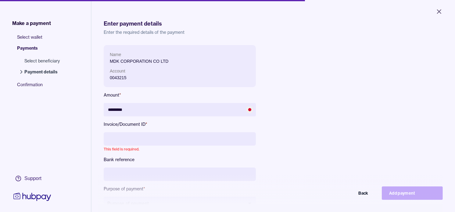
paste input "**********"
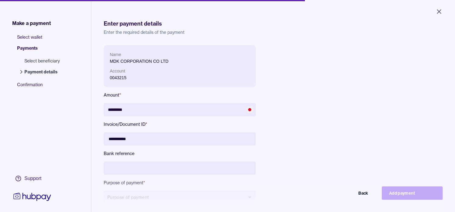
click at [121, 138] on input "**********" at bounding box center [180, 138] width 152 height 13
type input "**********"
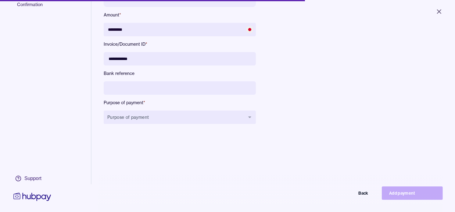
scroll to position [81, 0]
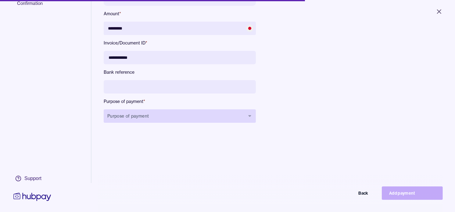
click at [160, 115] on button "Purpose of payment" at bounding box center [180, 116] width 152 height 13
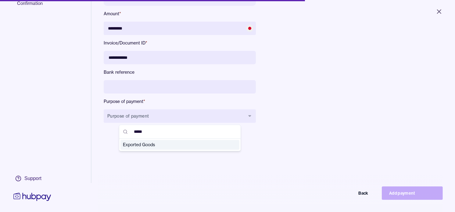
type input "*****"
click at [157, 147] on span "Exported Goods" at bounding box center [176, 145] width 107 height 6
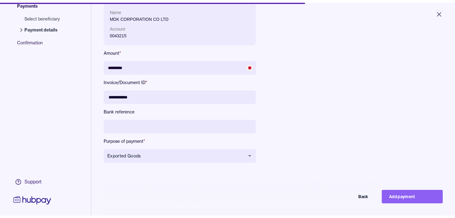
scroll to position [14, 0]
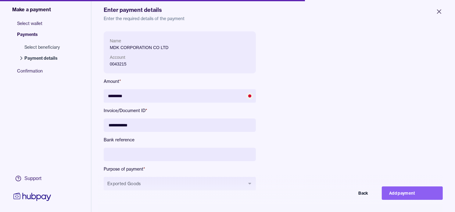
click at [405, 197] on button "Add payment" at bounding box center [412, 193] width 61 height 13
type input "*******"
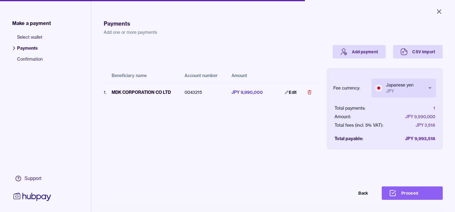
click at [404, 85] on body "Close Make a payment Select wallet Payments Confirmation Support Payments Add o…" at bounding box center [227, 106] width 455 height 212
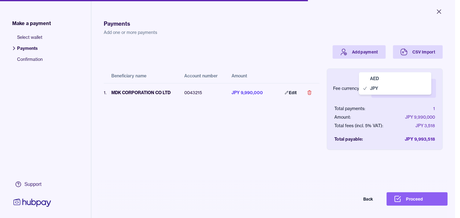
select select "***"
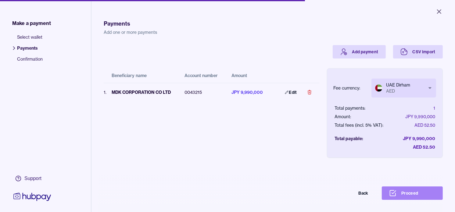
click at [436, 198] on button "Proceed" at bounding box center [412, 193] width 61 height 13
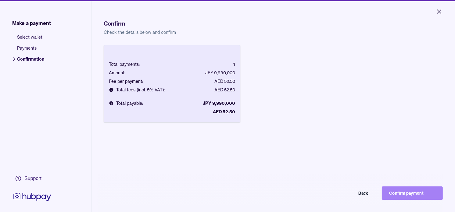
click at [403, 200] on button "Confirm payment" at bounding box center [412, 193] width 61 height 13
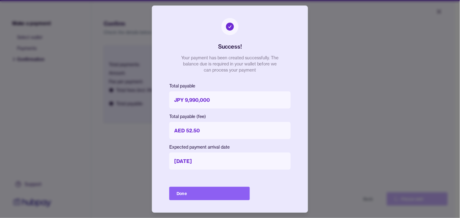
click at [203, 189] on button "Done" at bounding box center [209, 192] width 81 height 13
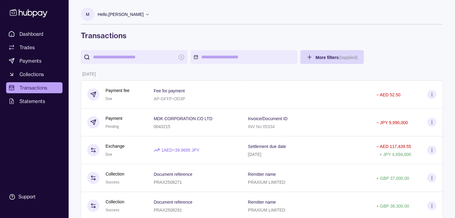
click at [101, 124] on section "Payment Pending" at bounding box center [104, 122] width 35 height 15
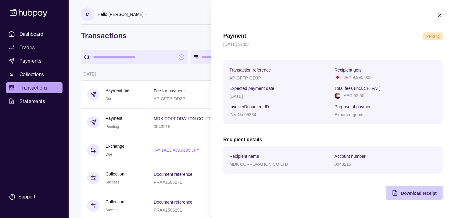
click at [419, 195] on span "Download receipt" at bounding box center [419, 192] width 36 height 5
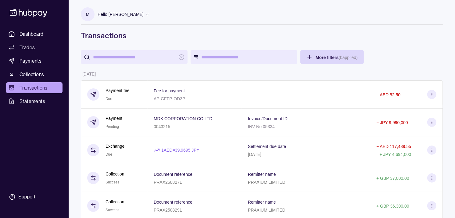
click at [44, 37] on link "Dashboard" at bounding box center [34, 33] width 56 height 11
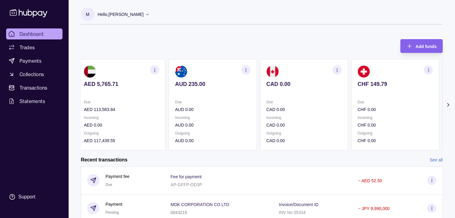
click at [303, 120] on p "Incoming" at bounding box center [303, 117] width 75 height 7
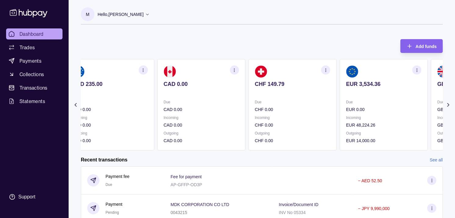
click at [310, 114] on p "Incoming" at bounding box center [292, 117] width 75 height 7
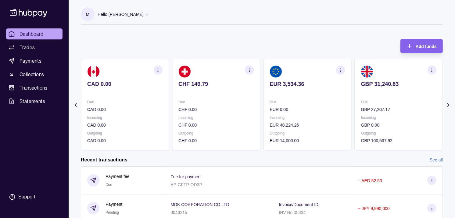
click at [309, 112] on div "Due EUR 0.00 Incoming EUR 48,224.26 Outgoing EUR 14,000.00" at bounding box center [307, 121] width 75 height 45
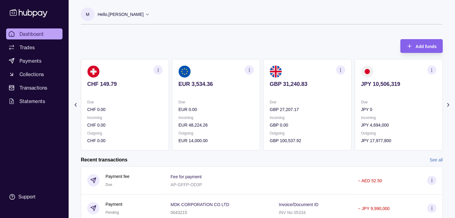
click at [303, 80] on section "GBP 31,240.83 Due GBP 27,207.17 Incoming GBP 0.00 Outgoing GBP 100,537.92" at bounding box center [308, 104] width 88 height 91
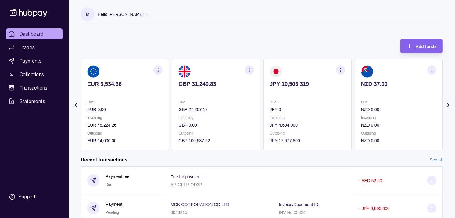
click at [253, 70] on section "button" at bounding box center [249, 69] width 9 height 9
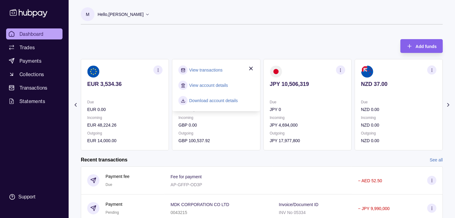
click at [214, 71] on link "View transactions" at bounding box center [205, 70] width 33 height 7
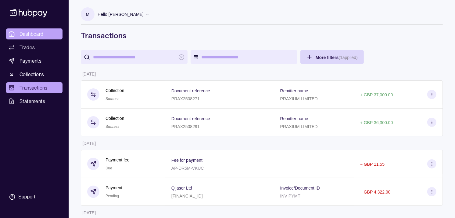
click at [48, 31] on link "Dashboard" at bounding box center [34, 33] width 56 height 11
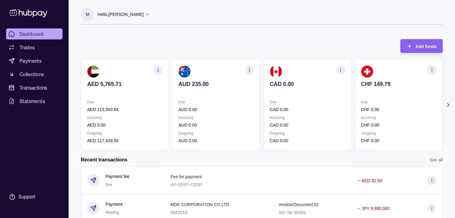
click at [276, 102] on div "Due CAD 0.00" at bounding box center [307, 106] width 75 height 14
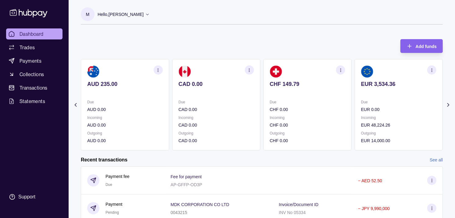
click at [281, 97] on section "CHF 149.79 Due CHF 0.00 Incoming CHF 0.00 Outgoing CHF 0.00" at bounding box center [308, 104] width 88 height 91
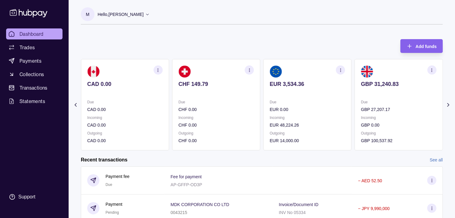
click at [282, 95] on section "EUR 3,534.36 Due EUR 0.00 Incoming EUR 48,224.26 Outgoing EUR 14,000.00" at bounding box center [308, 104] width 88 height 91
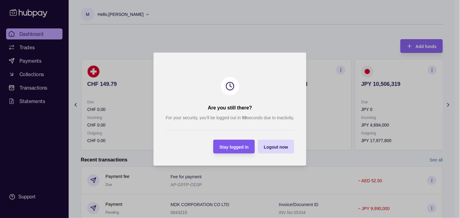
click at [238, 145] on span "Stay logged in" at bounding box center [234, 146] width 29 height 5
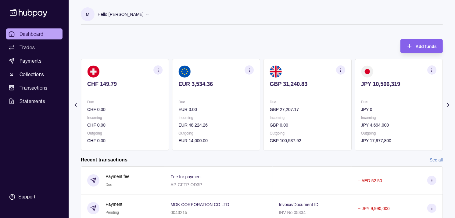
click at [254, 107] on p "EUR 0.00" at bounding box center [216, 109] width 75 height 7
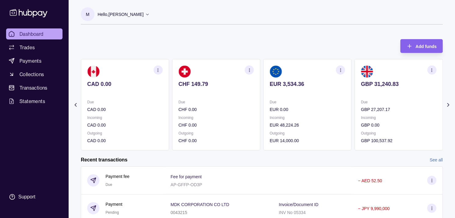
click at [232, 102] on div "Due CHF 0.00" at bounding box center [216, 106] width 75 height 14
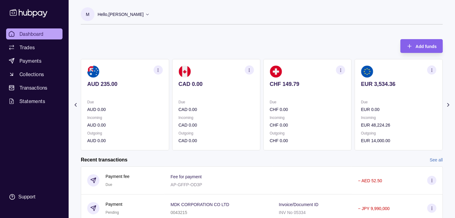
click at [221, 98] on section "CAD 0.00 Due CAD 0.00 Incoming CAD 0.00 Outgoing CAD 0.00" at bounding box center [216, 104] width 88 height 91
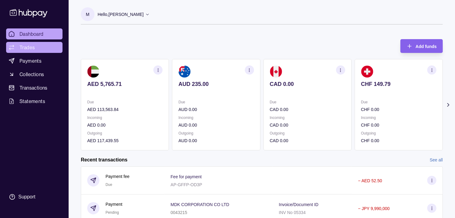
click at [30, 43] on link "Trades" at bounding box center [34, 47] width 56 height 11
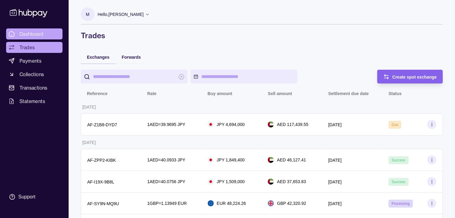
click at [45, 32] on link "Dashboard" at bounding box center [34, 33] width 56 height 11
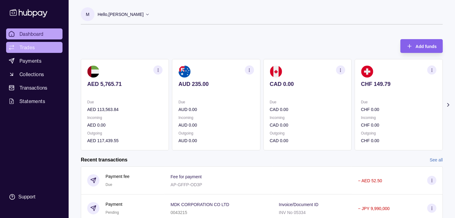
click at [43, 45] on link "Trades" at bounding box center [34, 47] width 56 height 11
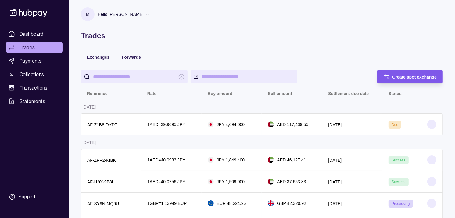
click at [406, 76] on span "Create spot exchange" at bounding box center [415, 76] width 45 height 5
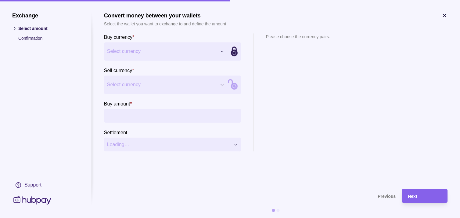
click at [215, 52] on span "Select currency" at bounding box center [162, 51] width 110 height 7
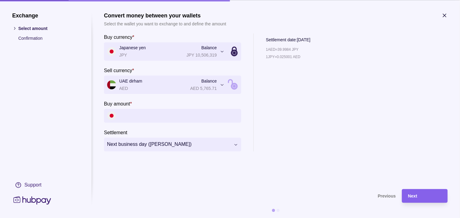
click at [179, 121] on input "Buy amount *" at bounding box center [178, 116] width 119 height 14
paste input "*********"
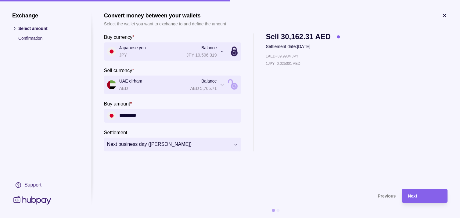
click at [135, 114] on input "*********" at bounding box center [178, 116] width 119 height 14
type input "*********"
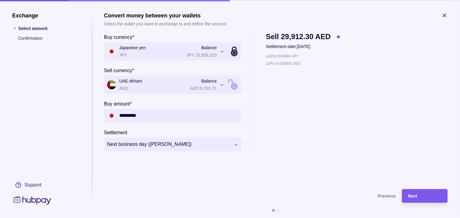
click at [419, 193] on div "Next" at bounding box center [425, 195] width 34 height 7
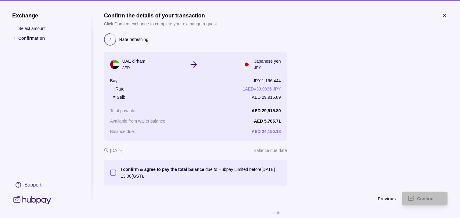
click at [115, 172] on button "I confirm & agree to pay the total balance due to Hubpay Limited before [DATE] …" at bounding box center [113, 172] width 6 height 6
click at [428, 195] on div "Confirm" at bounding box center [429, 198] width 24 height 7
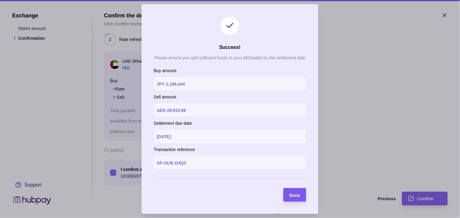
click at [290, 190] on div "Done" at bounding box center [290, 195] width 20 height 14
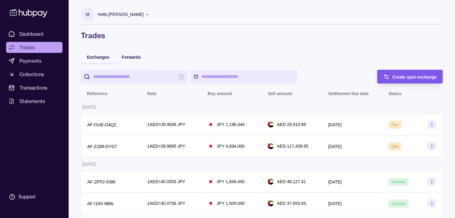
click at [422, 70] on div "Create spot exchange" at bounding box center [405, 77] width 63 height 14
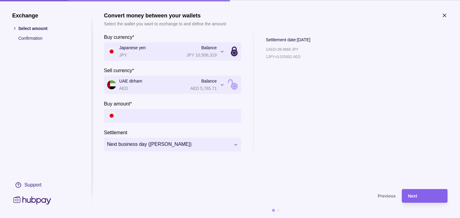
click at [185, 118] on input "Buy amount *" at bounding box center [178, 116] width 119 height 14
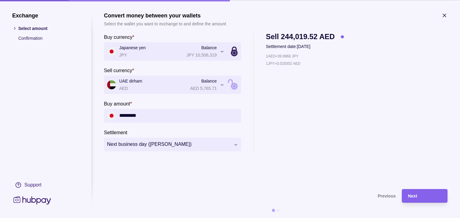
type input "*********"
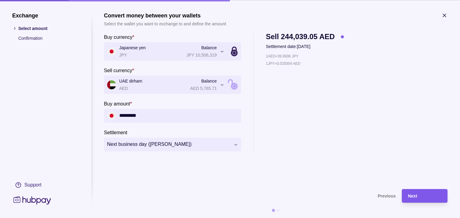
click at [416, 196] on span "Next" at bounding box center [412, 195] width 9 height 5
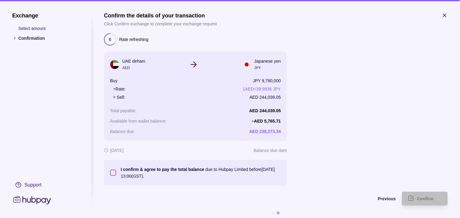
click at [111, 170] on button "I confirm & agree to pay the total balance due to Hubpay Limited before [DATE] …" at bounding box center [113, 172] width 6 height 6
click at [420, 195] on div "Confirm" at bounding box center [429, 198] width 24 height 7
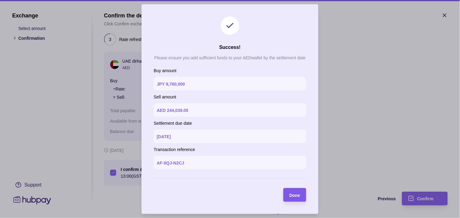
click at [290, 196] on span "Done" at bounding box center [295, 194] width 11 height 5
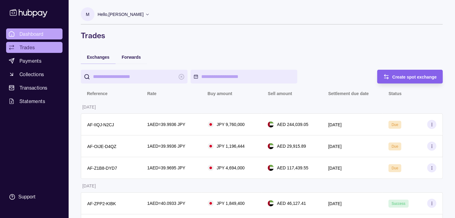
click at [42, 30] on span "Dashboard" at bounding box center [32, 33] width 24 height 7
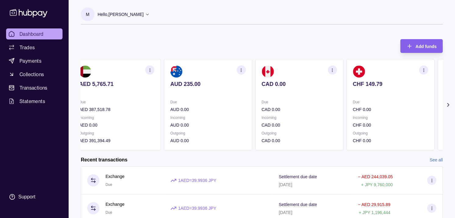
click at [284, 102] on p "Due" at bounding box center [299, 102] width 75 height 7
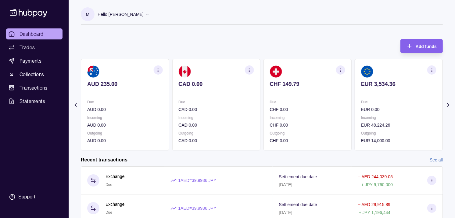
click at [289, 101] on p "Due" at bounding box center [307, 102] width 75 height 7
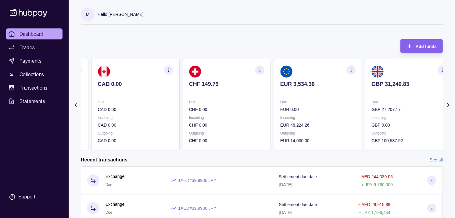
click at [274, 98] on section "EUR 3,534.36 Due EUR 0.00 Incoming EUR 48,224.26 Outgoing EUR 14,000.00" at bounding box center [318, 104] width 88 height 91
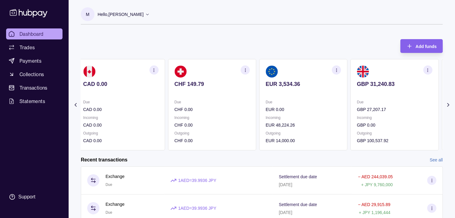
click at [277, 95] on section "EUR 3,534.36 Due EUR 0.00 Incoming EUR 48,224.26 Outgoing EUR 14,000.00" at bounding box center [303, 104] width 88 height 91
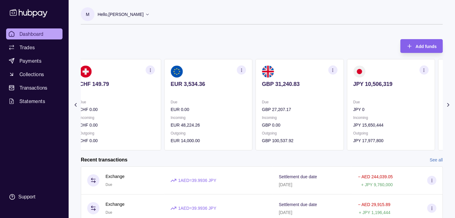
click at [266, 90] on p at bounding box center [299, 92] width 75 height 7
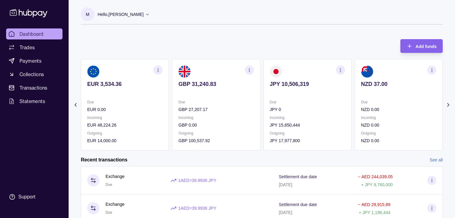
click at [361, 92] on p at bounding box center [398, 92] width 75 height 7
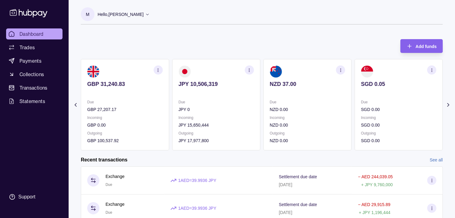
click at [355, 89] on section "SGD 0.05 Due SGD 0.00 Incoming SGD 0.00 Outgoing SGD 0.00" at bounding box center [399, 104] width 88 height 91
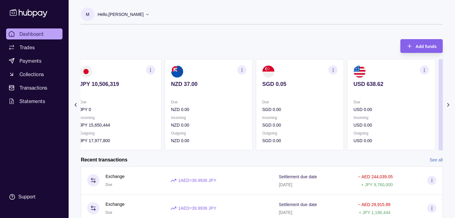
click at [354, 82] on div "USD 638.62" at bounding box center [391, 88] width 75 height 15
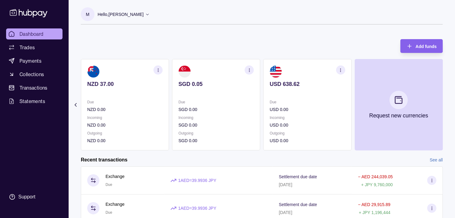
click at [318, 95] on p at bounding box center [307, 92] width 75 height 7
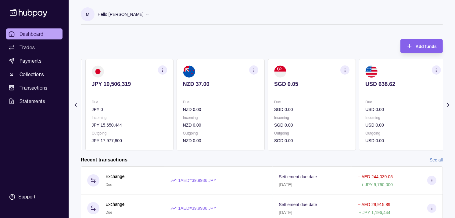
click at [297, 96] on section "SGD 0.05 Due SGD 0.00 Incoming SGD 0.00 Outgoing SGD 0.00" at bounding box center [312, 104] width 88 height 91
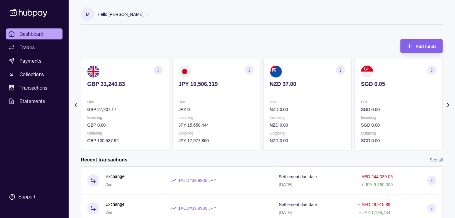
click at [294, 97] on section "NZD 37.00 Due NZD 0.00 Incoming NZD 0.00 Outgoing NZD 0.00" at bounding box center [308, 104] width 88 height 91
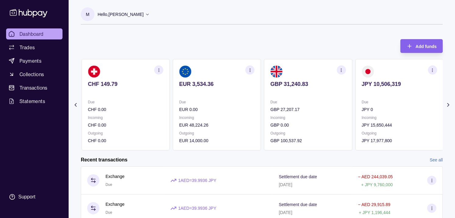
click at [255, 92] on p at bounding box center [216, 92] width 75 height 7
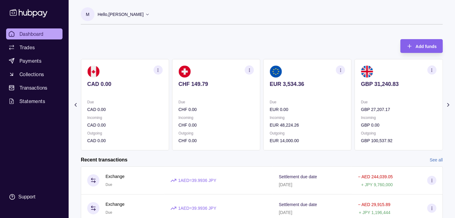
click at [254, 90] on div "CHF 149.79" at bounding box center [216, 88] width 75 height 15
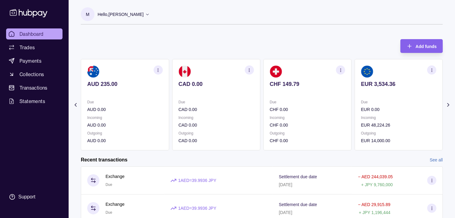
click at [257, 98] on section "CAD 0.00 Due CAD 0.00 Incoming CAD 0.00 Outgoing CAD 0.00" at bounding box center [216, 104] width 88 height 91
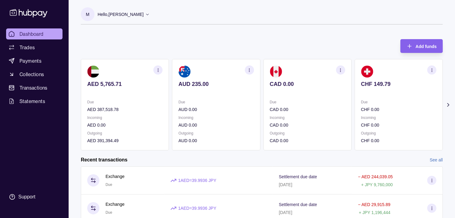
click at [220, 98] on section "AUD 235.00 Due AUD 0.00 Incoming AUD 0.00 Outgoing AUD 0.00" at bounding box center [216, 104] width 88 height 91
click at [36, 47] on link "Trades" at bounding box center [34, 47] width 56 height 11
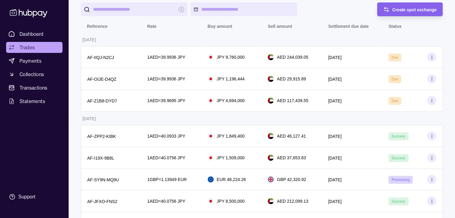
scroll to position [68, 0]
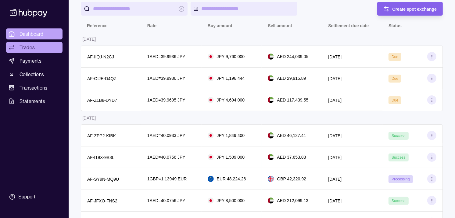
click at [39, 35] on span "Dashboard" at bounding box center [32, 33] width 24 height 7
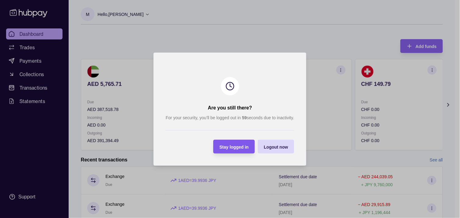
click at [237, 146] on span "Stay logged in" at bounding box center [234, 146] width 29 height 5
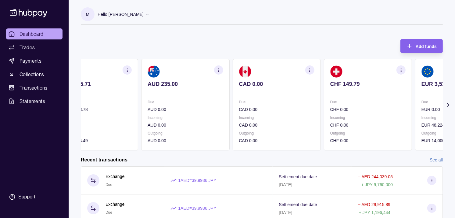
click at [258, 110] on p "CAD 0.00" at bounding box center [276, 109] width 75 height 7
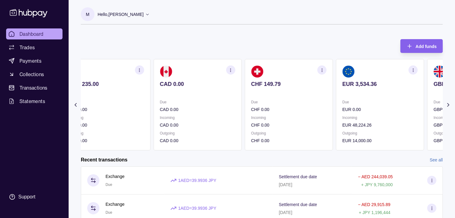
click at [288, 102] on p "Due" at bounding box center [288, 102] width 75 height 7
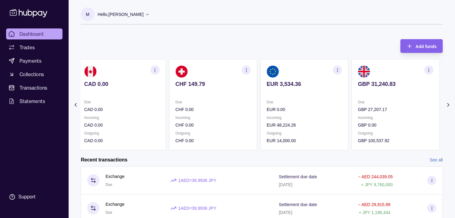
click at [297, 101] on p "Due" at bounding box center [304, 102] width 75 height 7
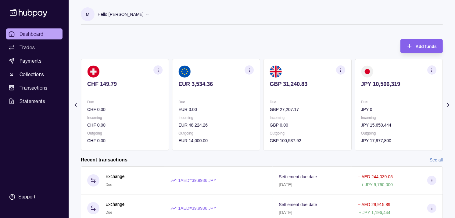
click at [286, 99] on p "Due" at bounding box center [307, 102] width 75 height 7
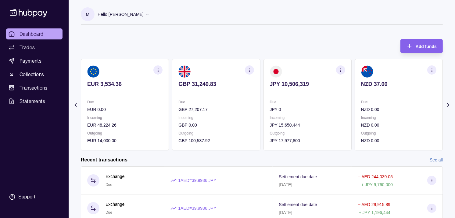
click at [309, 88] on div "JPY 10,506,319" at bounding box center [307, 88] width 75 height 15
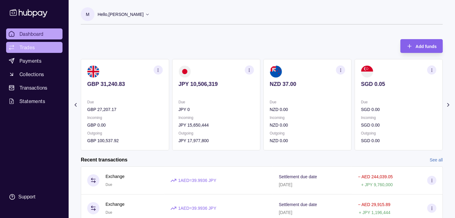
click at [37, 47] on link "Trades" at bounding box center [34, 47] width 56 height 11
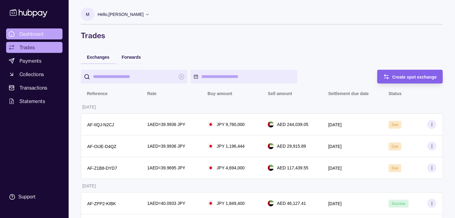
click at [36, 31] on span "Dashboard" at bounding box center [32, 33] width 24 height 7
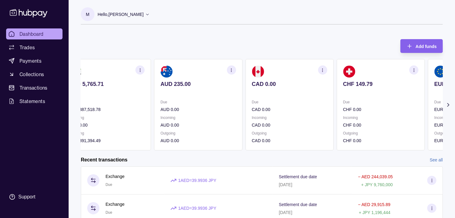
click at [276, 97] on section "CAD 0.00 Due CAD 0.00 Incoming CAD 0.00 Outgoing CAD 0.00" at bounding box center [290, 104] width 88 height 91
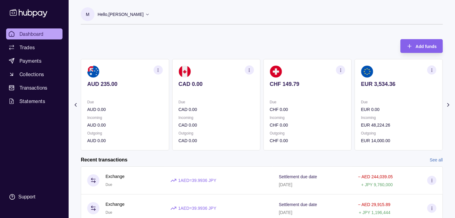
click at [281, 94] on p at bounding box center [307, 92] width 75 height 7
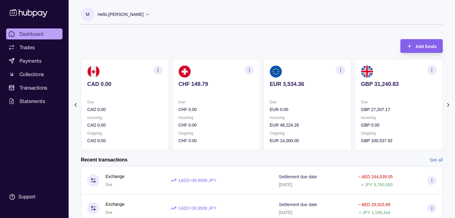
click at [285, 92] on p at bounding box center [307, 92] width 75 height 7
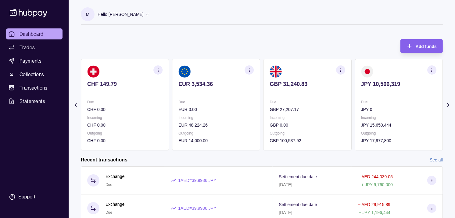
click at [339, 70] on icon "button" at bounding box center [340, 70] width 5 height 5
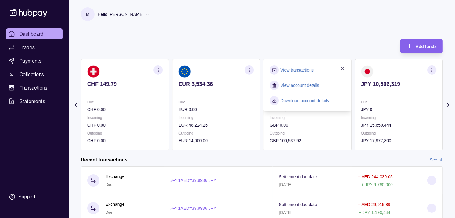
click at [298, 67] on link "View transactions" at bounding box center [297, 70] width 33 height 7
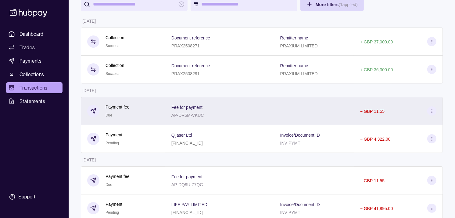
scroll to position [68, 0]
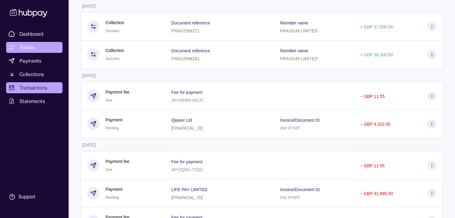
click at [35, 50] on link "Trades" at bounding box center [34, 47] width 56 height 11
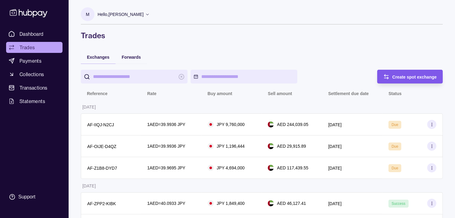
click at [393, 77] on span "Create spot exchange" at bounding box center [415, 76] width 45 height 5
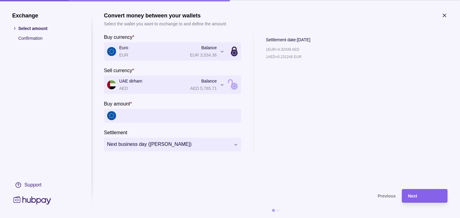
click at [444, 15] on icon "button" at bounding box center [445, 15] width 6 height 6
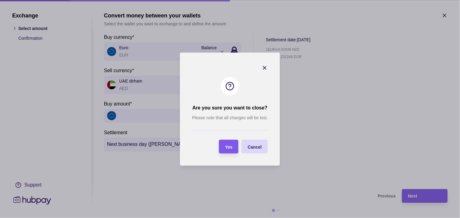
click at [232, 142] on div "Yes" at bounding box center [224, 146] width 16 height 14
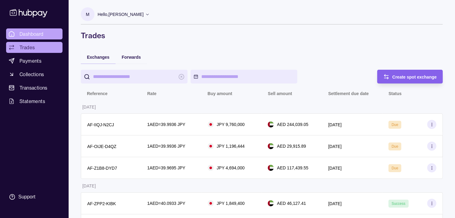
click at [25, 33] on span "Dashboard" at bounding box center [32, 33] width 24 height 7
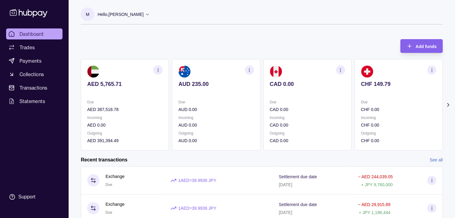
click at [361, 109] on div "Due CHF 0.00 Incoming CHF 0.00 Outgoing CHF 0.00" at bounding box center [398, 121] width 75 height 45
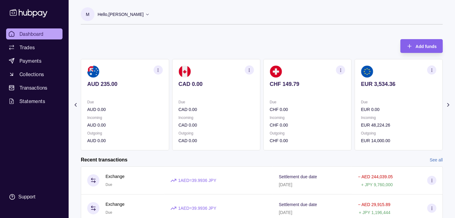
click at [361, 105] on div "Due EUR 0.00" at bounding box center [398, 106] width 75 height 14
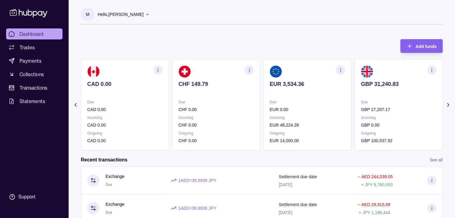
click at [361, 100] on p "Due" at bounding box center [398, 102] width 75 height 7
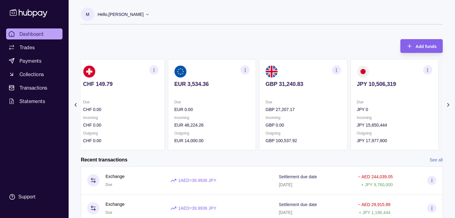
click at [353, 99] on section "JPY 10,506,319 Due JPY 0 Incoming JPY 15,650,444 Outgoing JPY 17,977,800" at bounding box center [395, 104] width 88 height 91
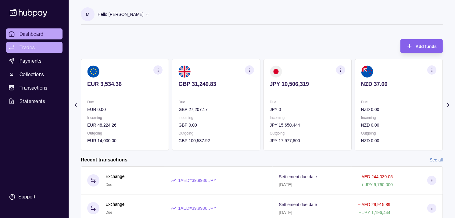
click at [34, 50] on link "Trades" at bounding box center [34, 47] width 56 height 11
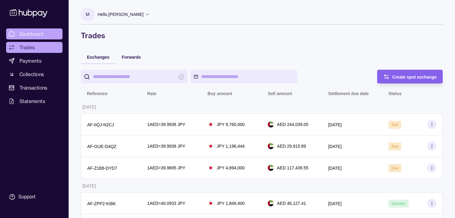
click at [31, 37] on span "Dashboard" at bounding box center [32, 33] width 24 height 7
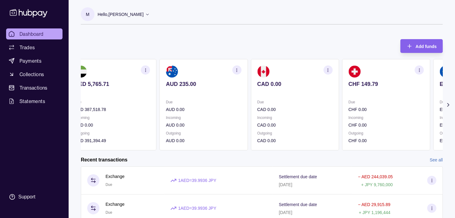
click at [370, 107] on div "Due CHF 0.00 Incoming CHF 0.00 Outgoing CHF 0.00" at bounding box center [386, 121] width 75 height 45
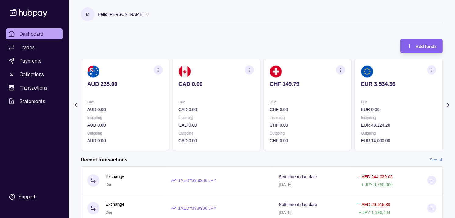
click at [387, 105] on div "Due EUR 0.00" at bounding box center [398, 106] width 75 height 14
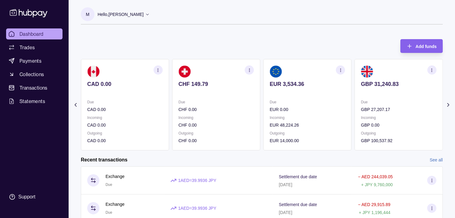
click at [387, 105] on div "Due GBP 27,207.17" at bounding box center [398, 106] width 75 height 14
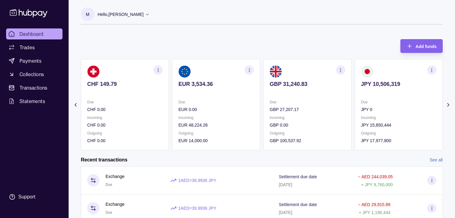
click at [383, 102] on p "Due" at bounding box center [398, 102] width 75 height 7
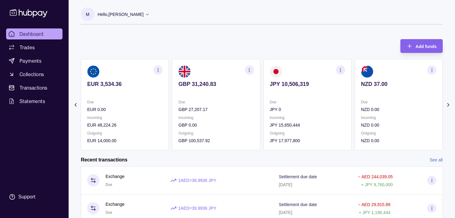
click at [341, 71] on icon "button" at bounding box center [340, 70] width 5 height 5
click at [298, 73] on link "View transactions" at bounding box center [297, 70] width 33 height 7
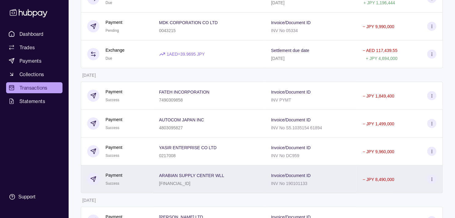
scroll to position [135, 0]
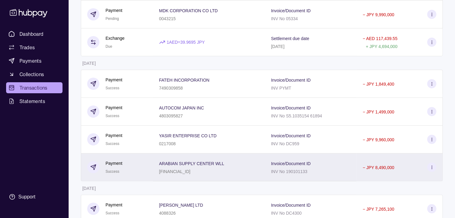
click at [139, 166] on div "Payment Success" at bounding box center [117, 167] width 60 height 15
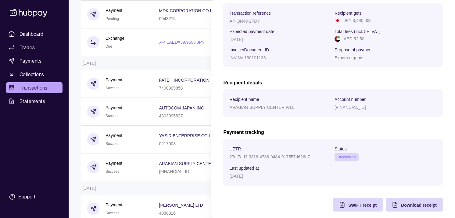
scroll to position [102, 0]
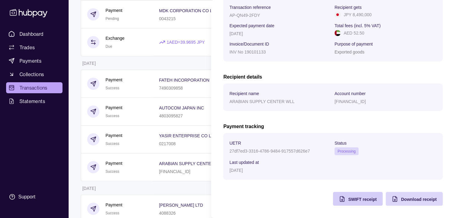
click at [348, 199] on span "SWIFT receipt" at bounding box center [362, 199] width 28 height 5
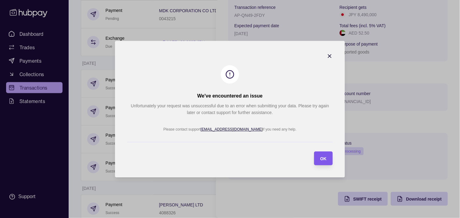
click at [329, 159] on section "OK" at bounding box center [323, 158] width 19 height 14
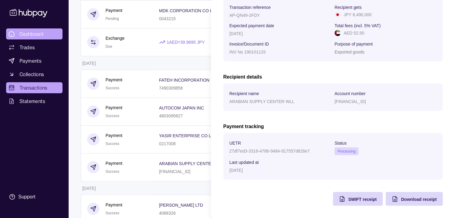
click at [41, 35] on html "Dashboard Trades Payments Collections Transactions Statements Support M Hello, …" at bounding box center [227, 209] width 455 height 689
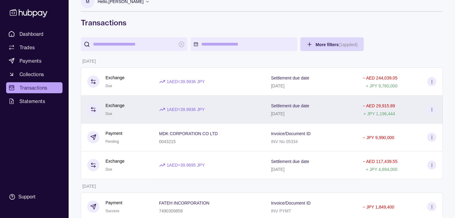
scroll to position [0, 0]
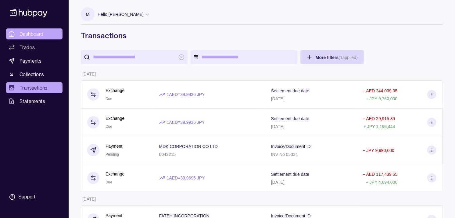
click at [44, 35] on link "Dashboard" at bounding box center [34, 33] width 56 height 11
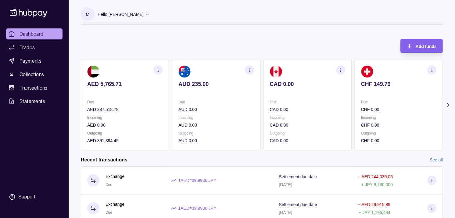
click at [370, 99] on p "Due" at bounding box center [398, 102] width 75 height 7
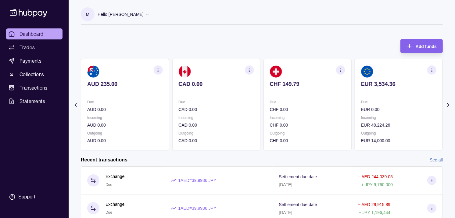
click at [379, 95] on p at bounding box center [398, 92] width 75 height 7
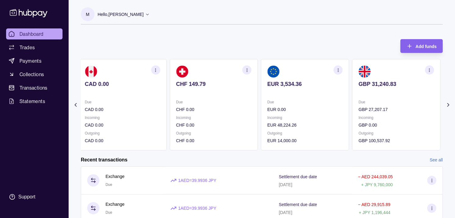
click at [381, 94] on p at bounding box center [396, 92] width 75 height 7
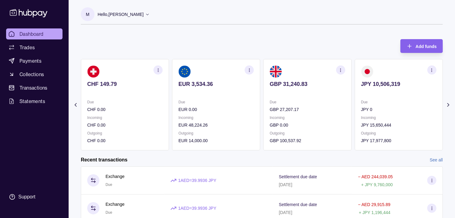
click at [367, 92] on p at bounding box center [398, 92] width 75 height 7
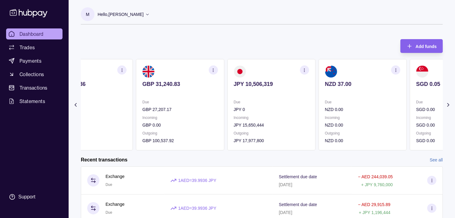
click at [348, 91] on p at bounding box center [362, 92] width 75 height 7
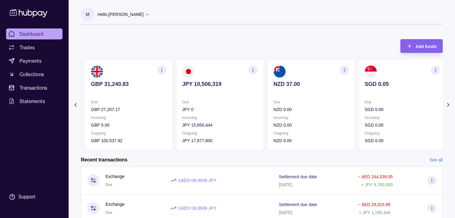
click at [246, 96] on section "JPY 10,506,319 Due JPY 0 Incoming JPY 15,650,444 Outgoing JPY 17,977,800" at bounding box center [220, 104] width 88 height 91
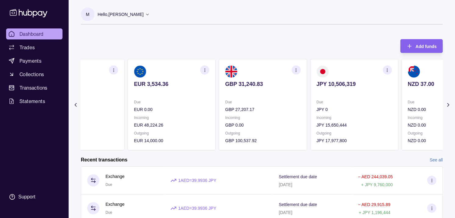
click at [292, 96] on section "GBP 31,240.83 Due GBP 27,207.17 Incoming GBP 0.00 Outgoing GBP 100,537.92" at bounding box center [263, 104] width 88 height 91
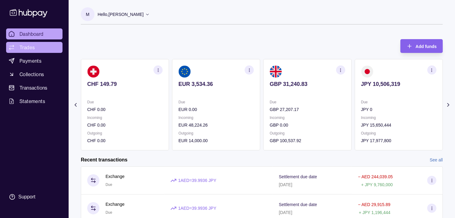
click at [35, 47] on link "Trades" at bounding box center [34, 47] width 56 height 11
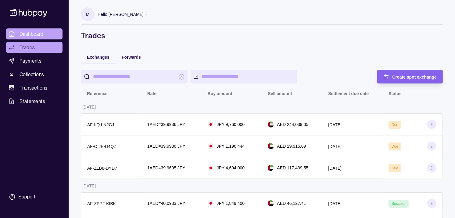
click at [32, 34] on span "Dashboard" at bounding box center [32, 33] width 24 height 7
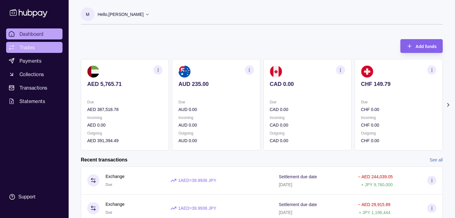
click at [42, 49] on link "Trades" at bounding box center [34, 47] width 56 height 11
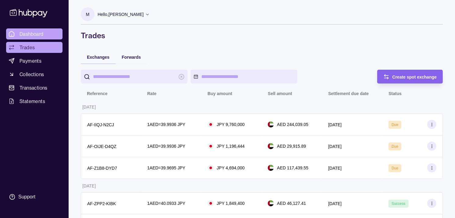
click at [40, 32] on span "Dashboard" at bounding box center [32, 33] width 24 height 7
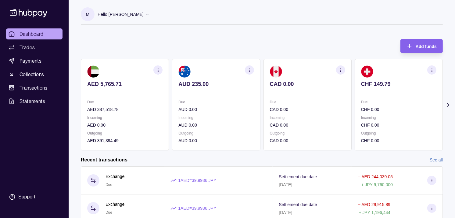
click at [388, 97] on section "CHF 149.79 Due CHF 0.00 Incoming CHF 0.00 Outgoing CHF 0.00" at bounding box center [399, 104] width 88 height 91
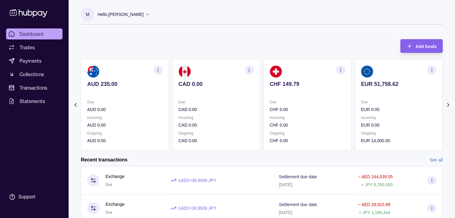
click at [389, 98] on section "EUR 51,758.62 Due EUR 0.00 Incoming EUR 0.00 Outgoing EUR 14,000.00" at bounding box center [399, 104] width 88 height 91
click at [388, 96] on section "GBP 31,240.83 Due GBP 27,207.17 Incoming GBP 0.00 Outgoing GBP 58,217.00" at bounding box center [399, 104] width 88 height 91
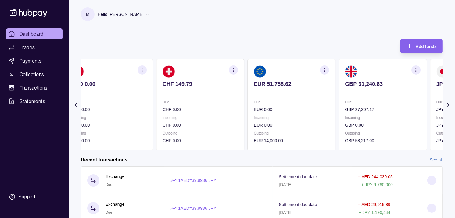
click at [368, 89] on p at bounding box center [382, 92] width 75 height 7
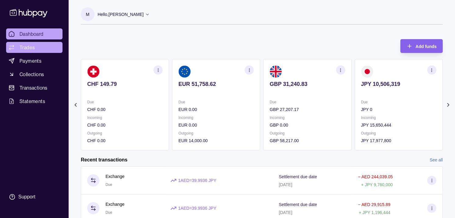
click at [31, 46] on span "Trades" at bounding box center [27, 47] width 15 height 7
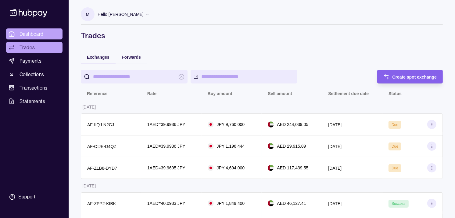
click at [35, 30] on span "Dashboard" at bounding box center [32, 33] width 24 height 7
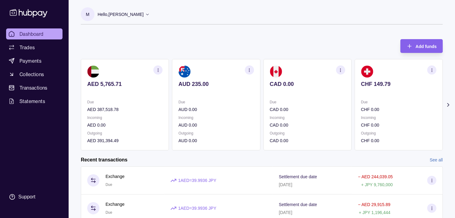
click at [242, 112] on section "AUD 235.00 Due AUD 0.00 Incoming AUD 0.00 Outgoing AUD 0.00" at bounding box center [216, 104] width 88 height 91
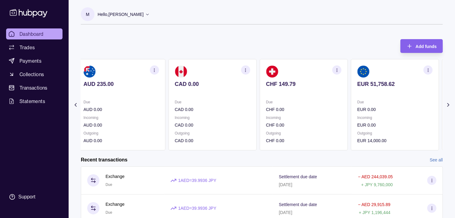
click at [240, 113] on div "Due CAD 0.00 Incoming CAD 0.00 Outgoing CAD 0.00" at bounding box center [212, 121] width 75 height 45
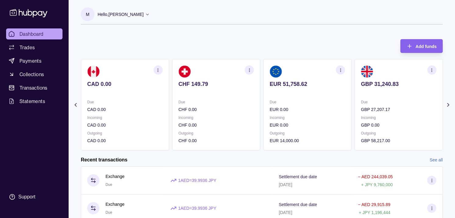
click at [236, 112] on div "Due CHF 0.00 Incoming CHF 0.00 Outgoing CHF 0.00" at bounding box center [216, 121] width 75 height 45
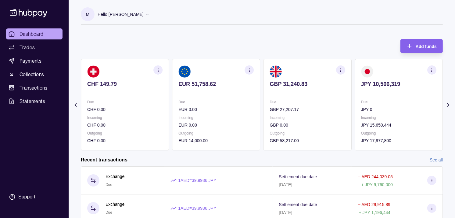
click at [238, 110] on p "EUR 0.00" at bounding box center [216, 109] width 75 height 7
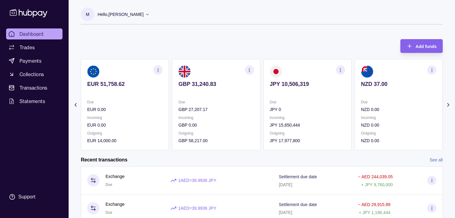
click at [251, 72] on icon "button" at bounding box center [249, 70] width 5 height 5
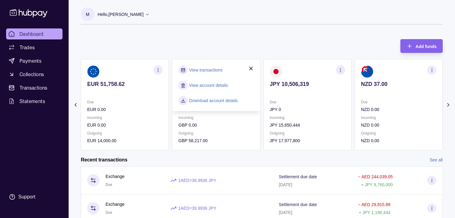
click at [215, 69] on link "View transactions" at bounding box center [205, 70] width 33 height 7
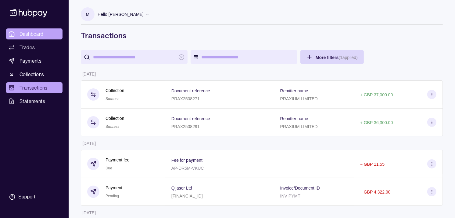
click at [45, 35] on link "Dashboard" at bounding box center [34, 33] width 56 height 11
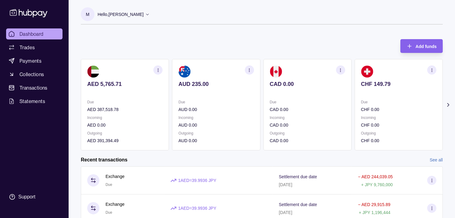
click at [191, 106] on p "AUD 0.00" at bounding box center [216, 109] width 75 height 7
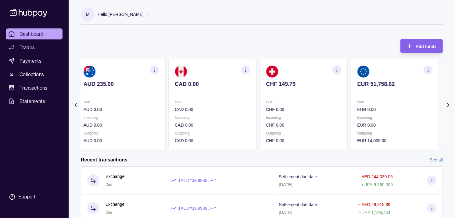
click at [218, 106] on p "CAD 0.00" at bounding box center [212, 109] width 75 height 7
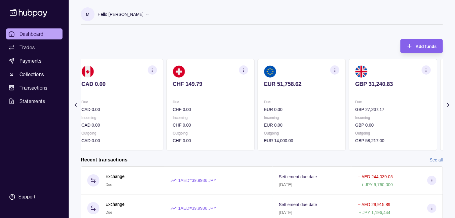
click at [240, 105] on div "Due CHF 0.00" at bounding box center [210, 106] width 75 height 14
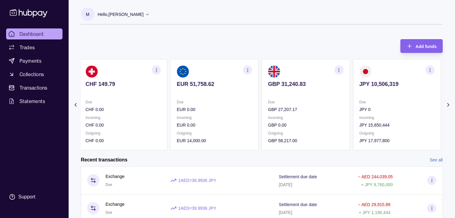
click at [252, 105] on section "EUR 51,758.62 Due EUR 0.00 Incoming EUR 0.00 Outgoing EUR 14,000.00" at bounding box center [215, 104] width 88 height 91
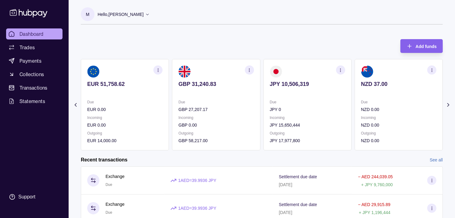
drag, startPoint x: 339, startPoint y: 90, endPoint x: 327, endPoint y: 88, distance: 12.4
click at [330, 89] on div "AED 5,765.71 Due AED 387,518.78 Incoming AED 0.00 Outgoing AED 391,394.49 AUD 2…" at bounding box center [262, 104] width 362 height 91
click at [240, 35] on div "Add funds AED 5,765.71 Due AED 387,518.78 Incoming AED 0.00 Outgoing AED 391,39…" at bounding box center [262, 91] width 362 height 117
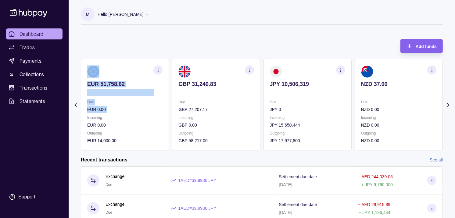
click at [415, 119] on section "Add funds AED 5,765.71 Due AED 387,518.78 Incoming AED 0.00 Outgoing AED 391,39…" at bounding box center [262, 175] width 387 height 284
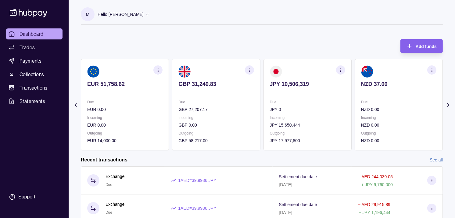
click at [310, 53] on div "Add funds AED 5,765.71 Due AED 387,518.78 Incoming AED 0.00 Outgoing AED 391,39…" at bounding box center [262, 91] width 362 height 117
click at [329, 97] on section "JPY 10,506,319 Due JPY 0 Incoming JPY 15,650,444 Outgoing JPY 17,977,800" at bounding box center [308, 104] width 88 height 91
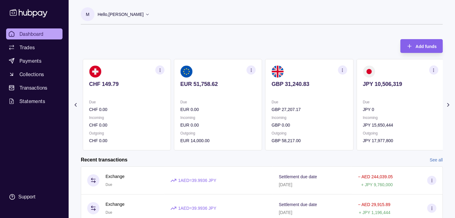
click at [305, 101] on p "Due" at bounding box center [309, 102] width 75 height 7
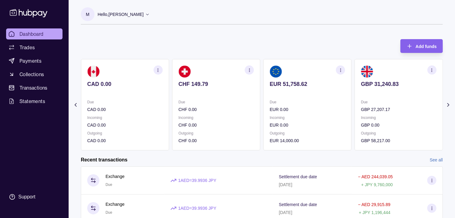
click at [294, 101] on p "Due" at bounding box center [307, 102] width 75 height 7
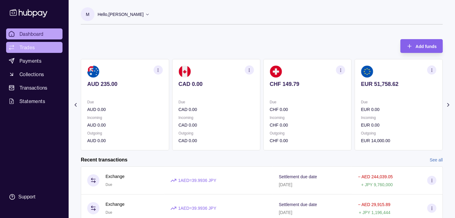
click at [17, 45] on link "Trades" at bounding box center [34, 47] width 56 height 11
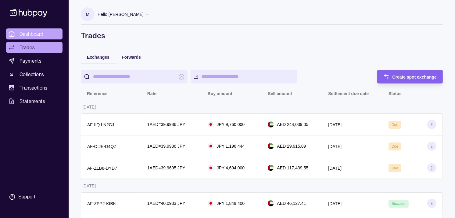
click at [21, 34] on span "Dashboard" at bounding box center [32, 33] width 24 height 7
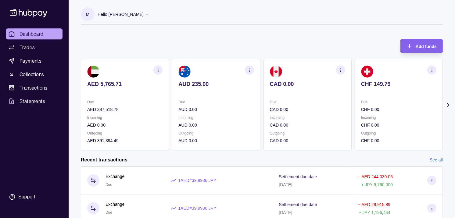
click at [365, 114] on p "Incoming" at bounding box center [398, 117] width 75 height 7
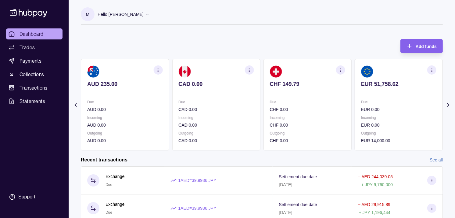
click at [361, 108] on p "EUR 0.00" at bounding box center [398, 109] width 75 height 7
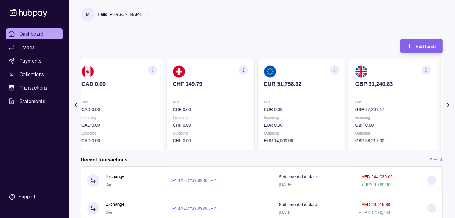
click at [255, 104] on div "AED 5,765.71 Due AED 387,518.78 Incoming AED 0.00 Outgoing AED 391,394.49 AUD 2…" at bounding box center [74, 104] width 362 height 91
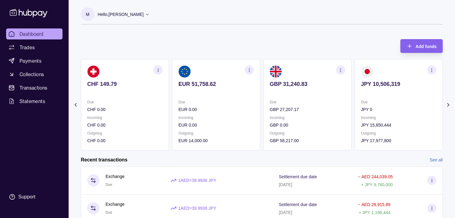
click at [251, 68] on icon "button" at bounding box center [249, 70] width 5 height 5
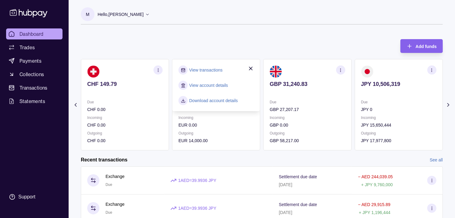
click at [214, 68] on link "View transactions" at bounding box center [205, 70] width 33 height 7
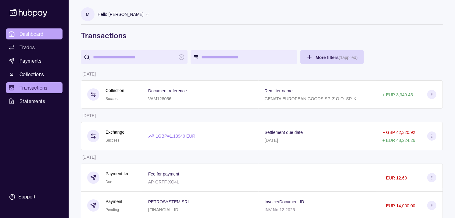
click at [31, 35] on span "Dashboard" at bounding box center [32, 33] width 24 height 7
